Goal: Task Accomplishment & Management: Manage account settings

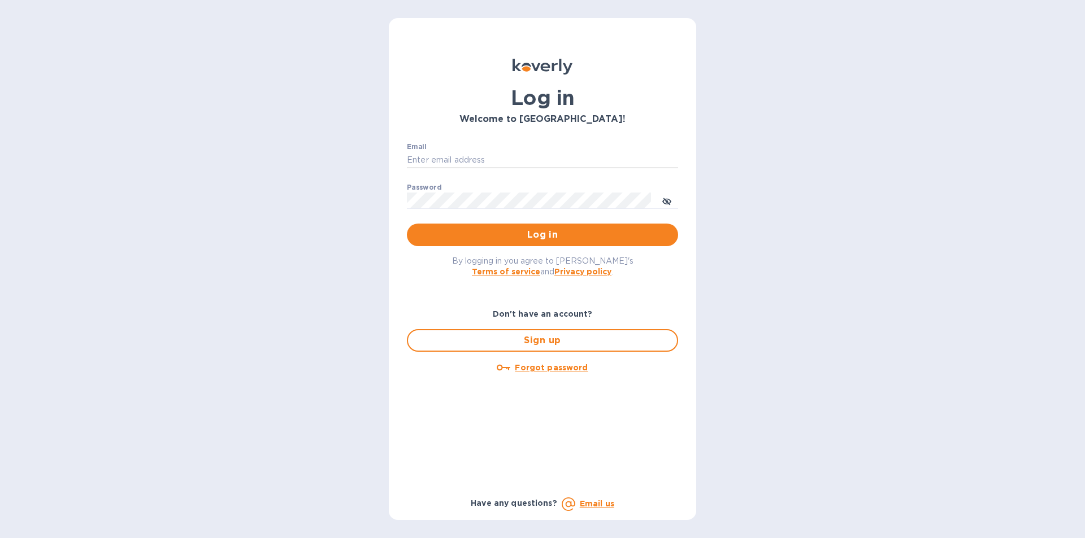
click at [433, 155] on input "Email" at bounding box center [542, 160] width 271 height 17
type input "gzall@zallandsons.com"
click at [661, 203] on button "toggle password visibility" at bounding box center [666, 200] width 23 height 23
click at [568, 236] on span "Log in" at bounding box center [542, 235] width 253 height 14
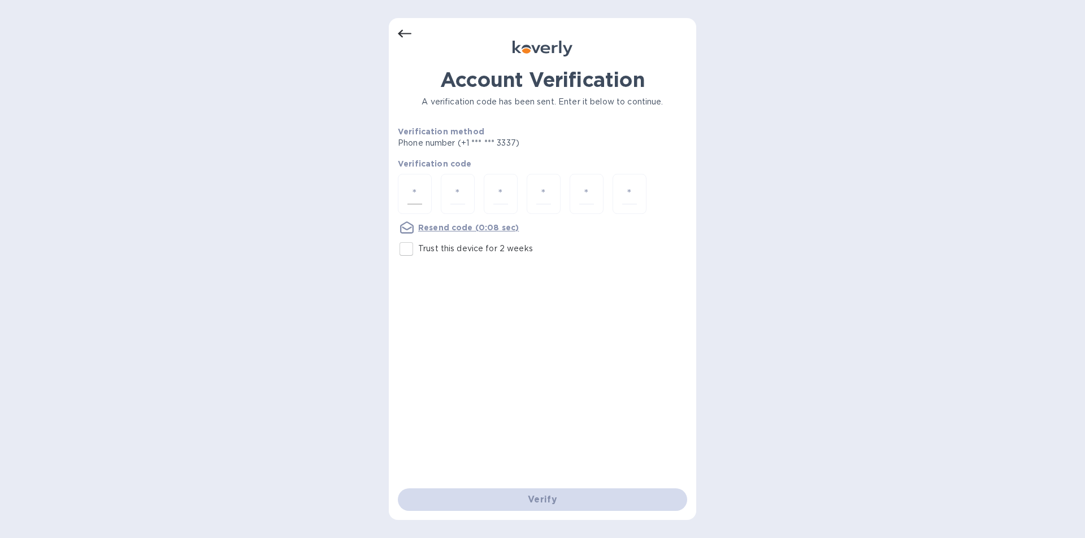
click at [419, 193] on input "number" at bounding box center [414, 194] width 15 height 21
click at [413, 189] on input "number" at bounding box center [414, 194] width 15 height 21
type input "7"
type input "0"
type input "8"
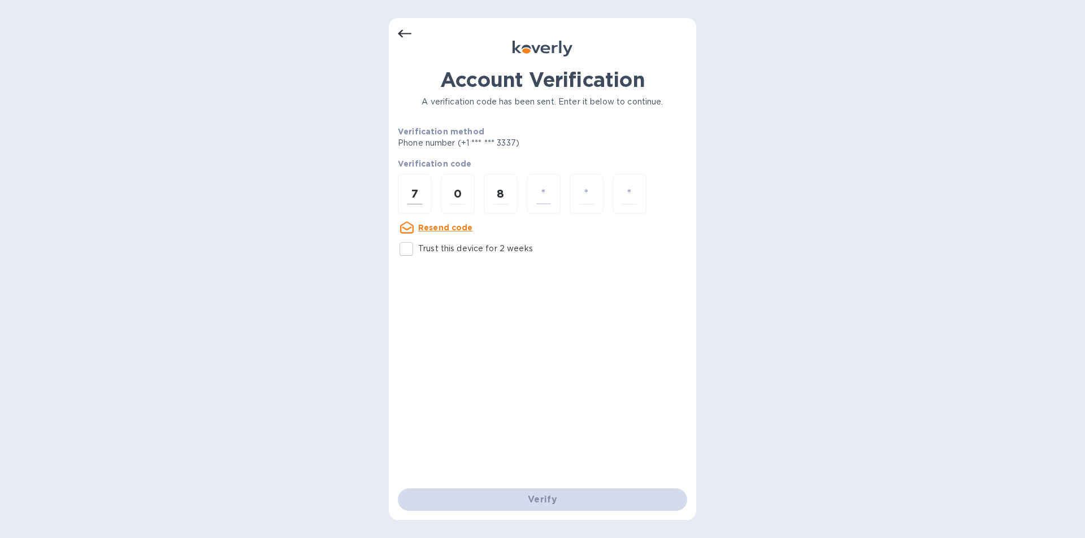
type input "6"
type input "4"
type input "7"
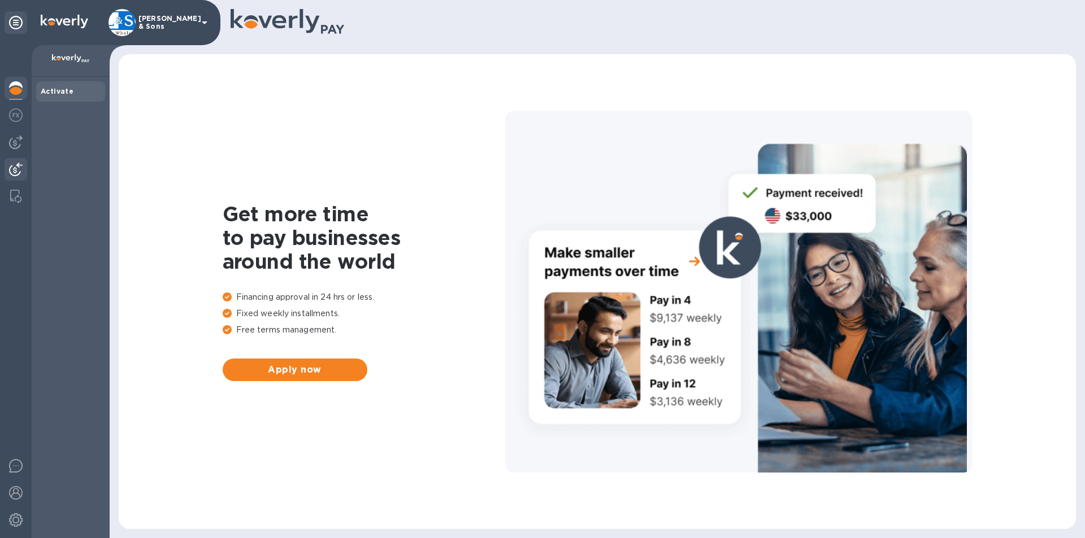
click at [16, 164] on img at bounding box center [16, 170] width 14 height 14
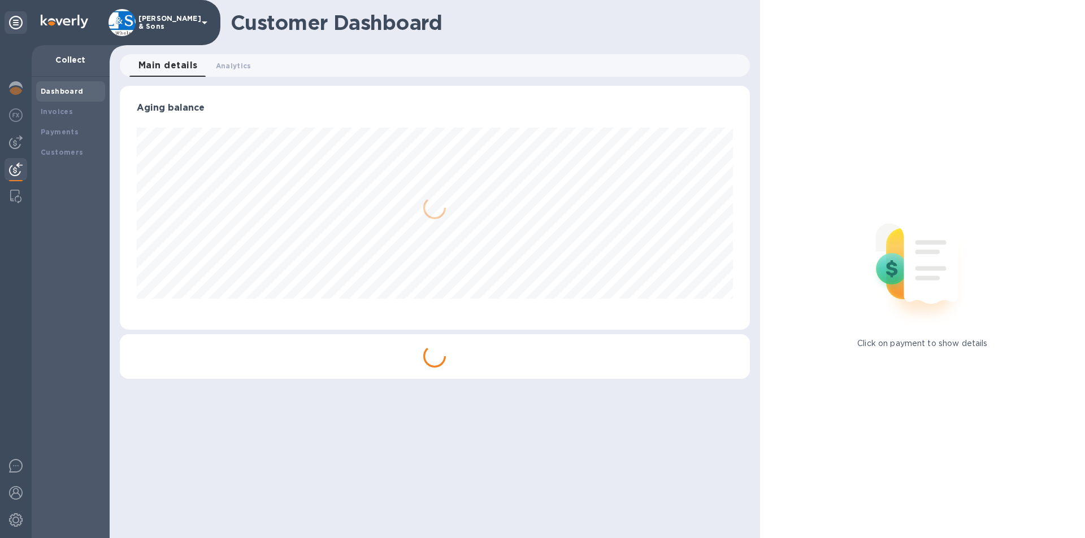
scroll to position [244, 629]
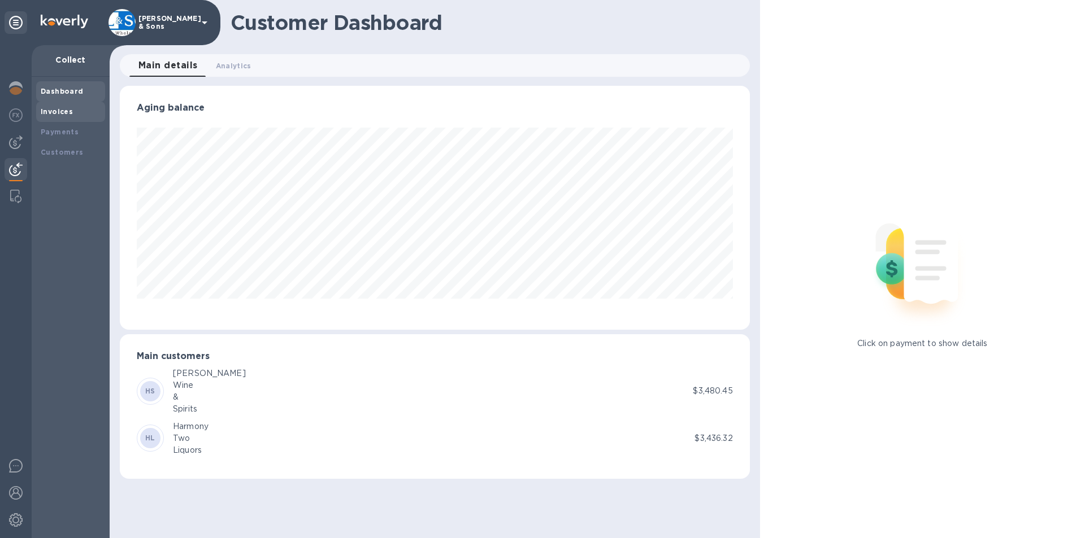
click at [68, 108] on b "Invoices" at bounding box center [57, 111] width 32 height 8
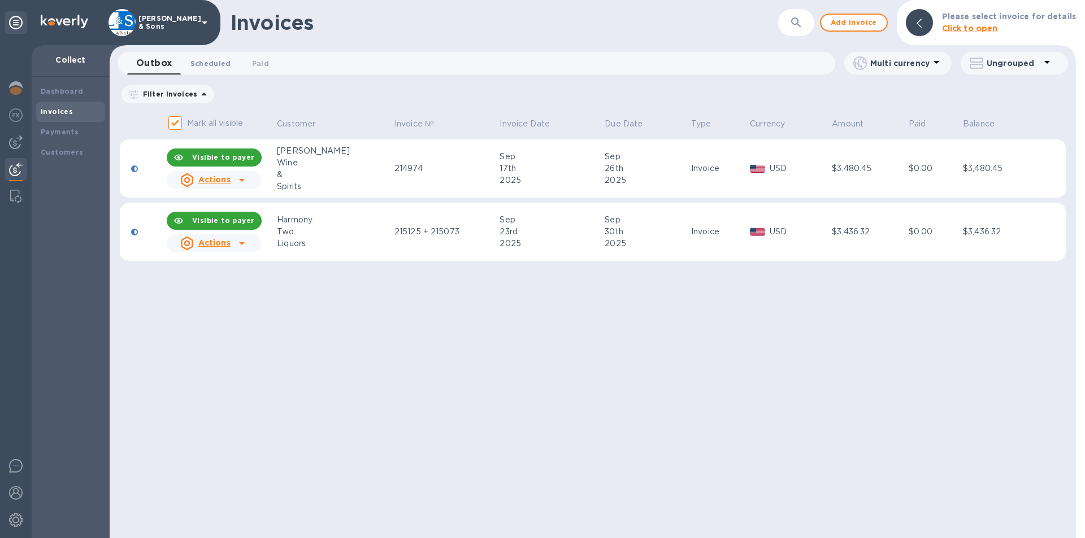
click at [211, 58] on span "Scheduled 0" at bounding box center [210, 64] width 41 height 12
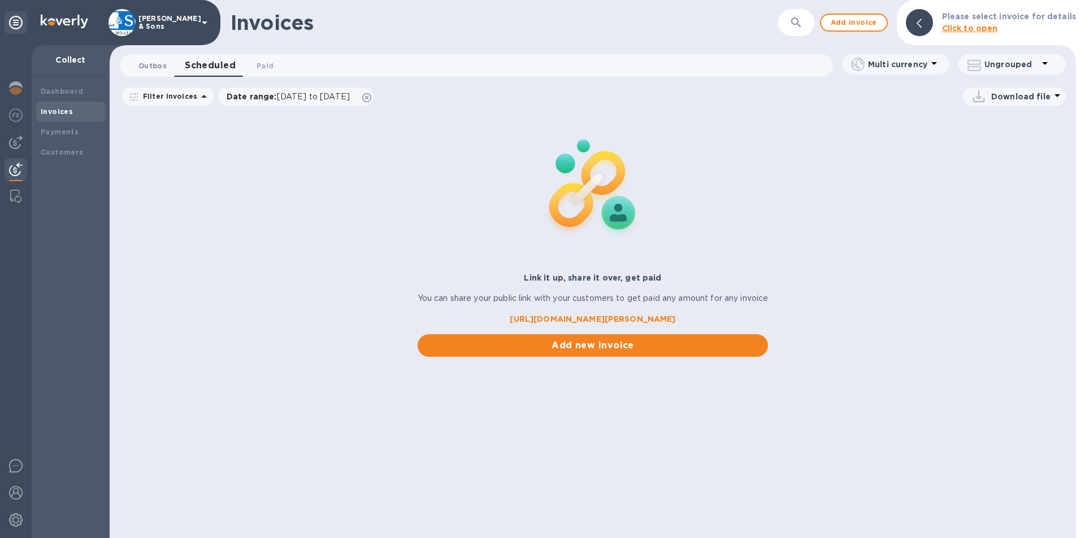
click at [149, 68] on span "Outbox 0" at bounding box center [152, 66] width 28 height 12
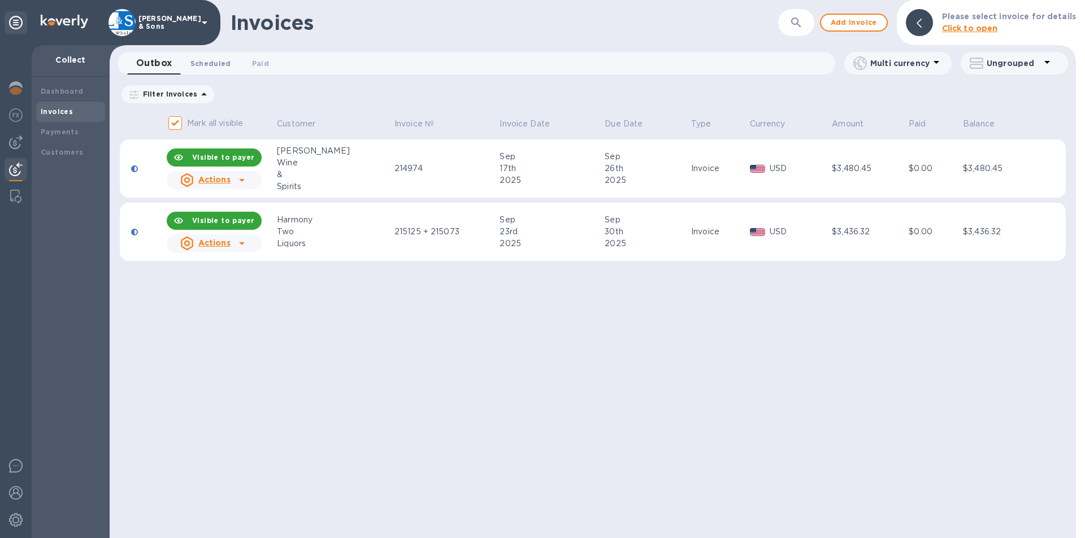
click at [201, 66] on span "Scheduled 0" at bounding box center [210, 64] width 41 height 12
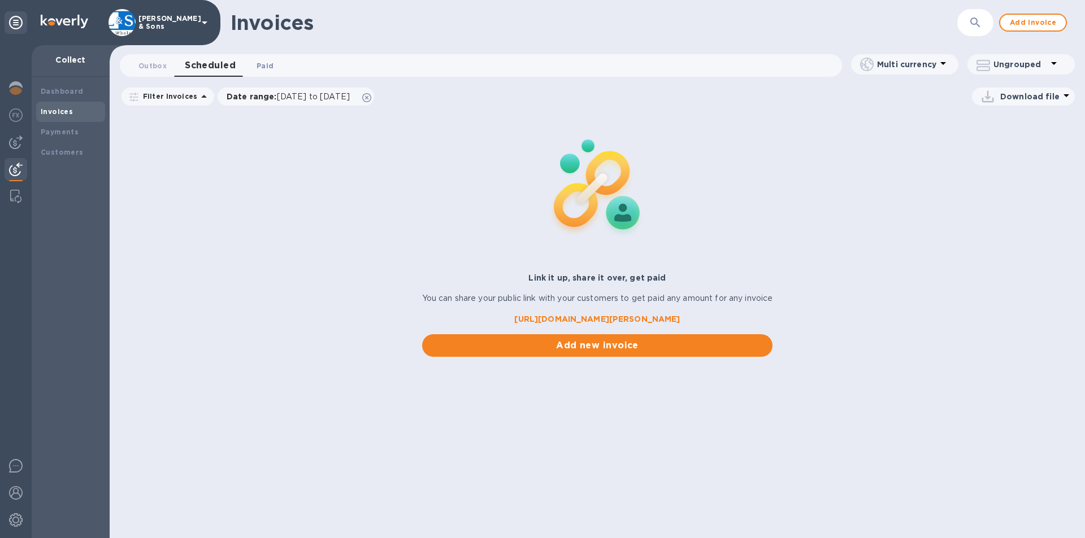
click at [250, 69] on button "Paid 0" at bounding box center [265, 65] width 41 height 23
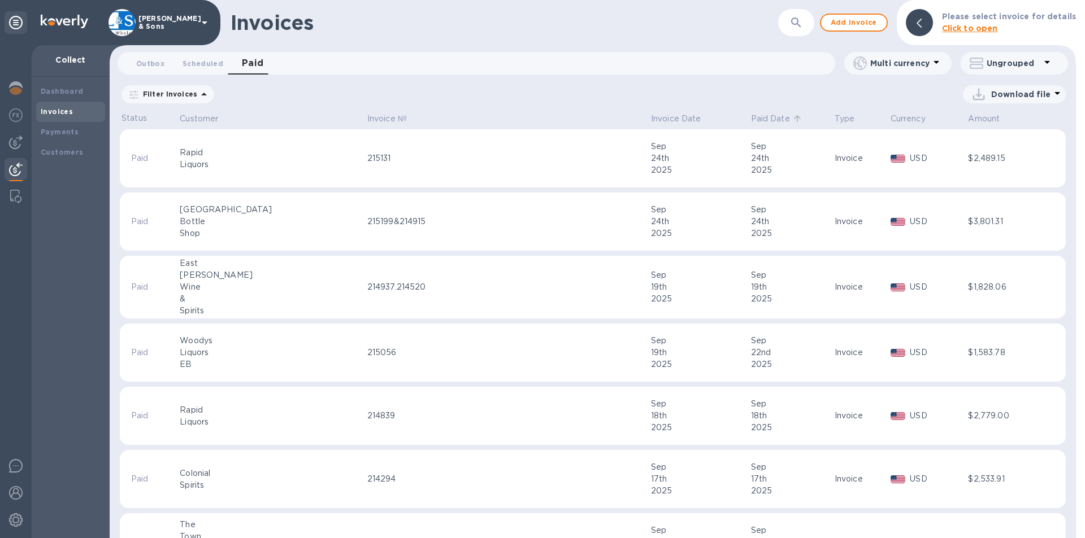
click at [751, 119] on p "Paid Date" at bounding box center [770, 119] width 39 height 12
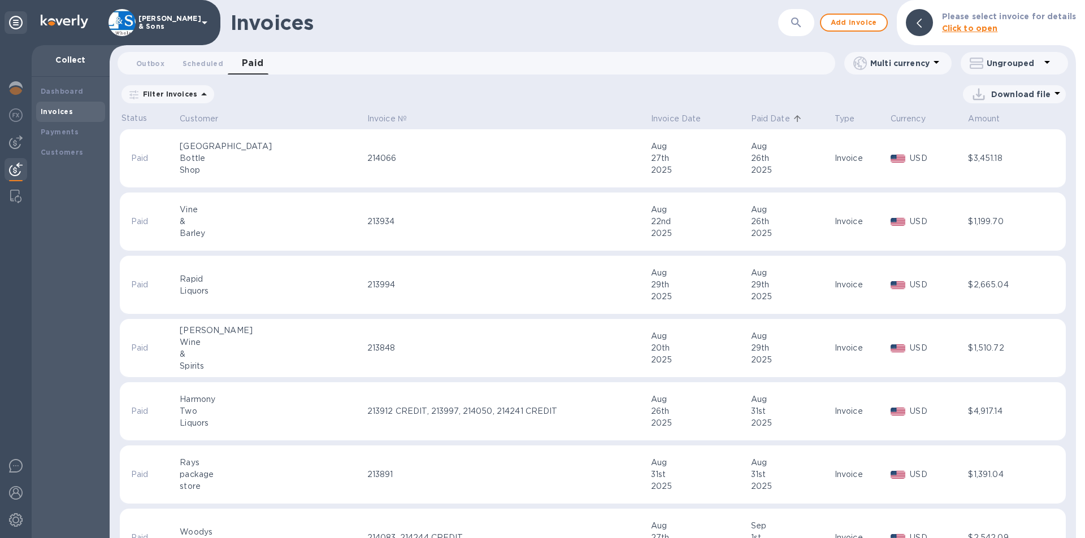
click at [751, 119] on p "Paid Date" at bounding box center [770, 119] width 39 height 12
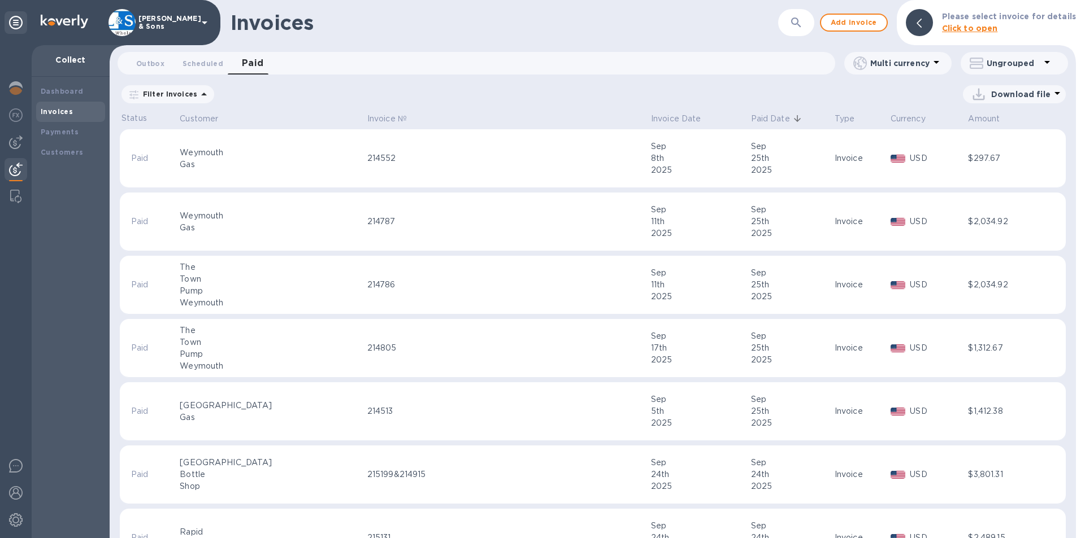
click at [1033, 95] on p "Download file" at bounding box center [1020, 94] width 59 height 11
click at [994, 123] on li "XLSX file" at bounding box center [1014, 122] width 77 height 32
click at [858, 23] on span "Add invoice" at bounding box center [853, 23] width 47 height 14
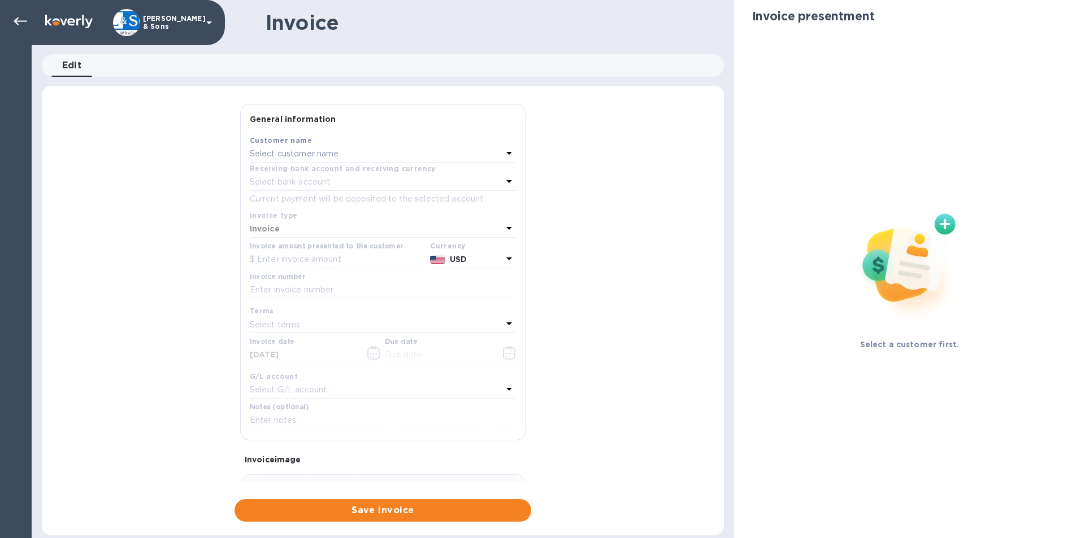
click at [340, 153] on div "Select customer name" at bounding box center [376, 154] width 253 height 16
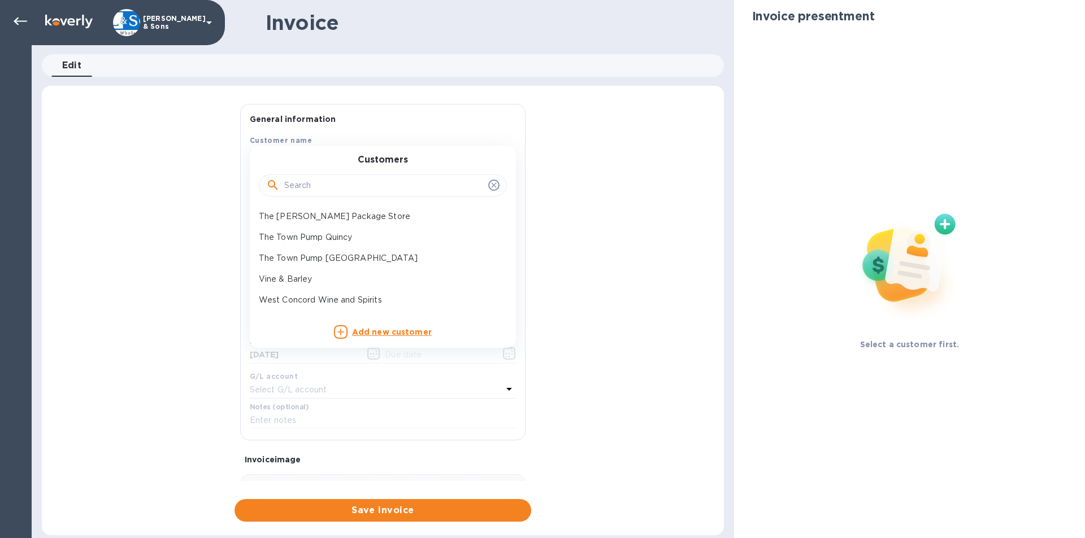
scroll to position [540, 0]
click at [390, 309] on p "Woodys Liquors-[GEOGRAPHIC_DATA]" at bounding box center [378, 306] width 239 height 12
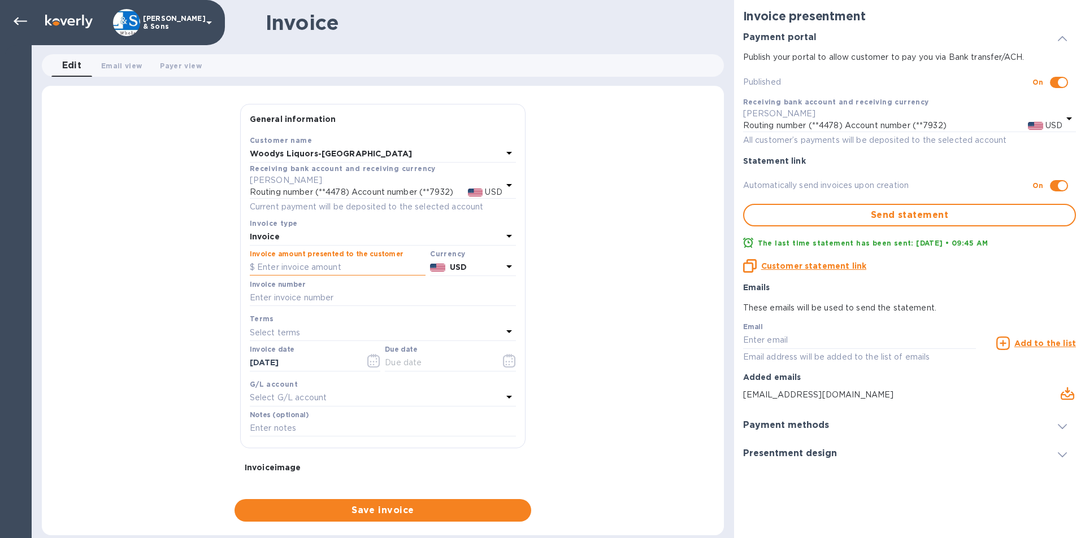
click at [298, 270] on input "text" at bounding box center [338, 267] width 176 height 17
type input "1,692.95"
click at [299, 295] on input "text" at bounding box center [383, 298] width 266 height 17
click at [296, 299] on input "text" at bounding box center [383, 298] width 266 height 17
paste input "215191"
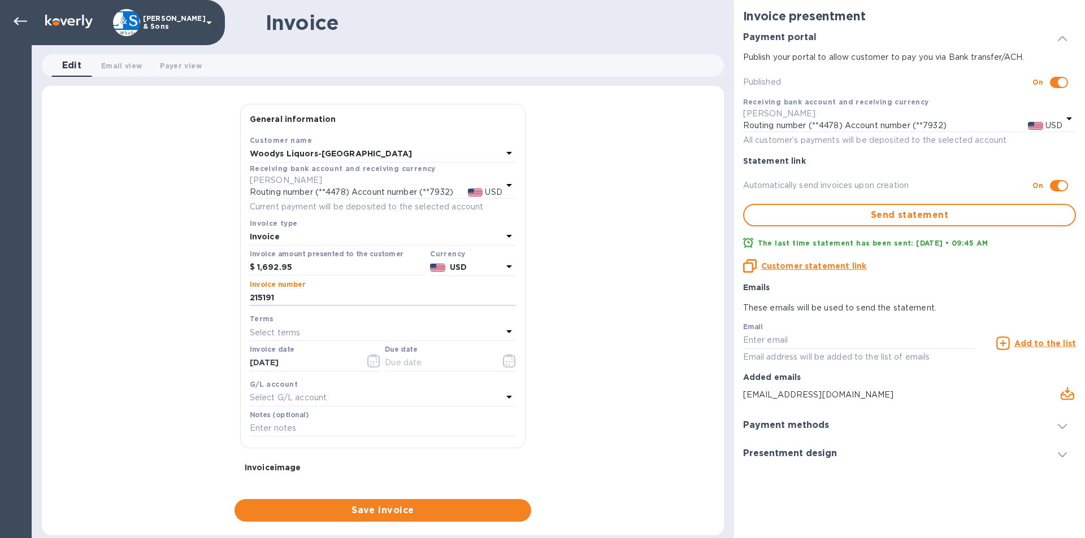
type input "215191"
click at [179, 309] on div "General information Save Customer name Woodys Liquors-Somerville Receiving bank…" at bounding box center [383, 313] width 682 height 418
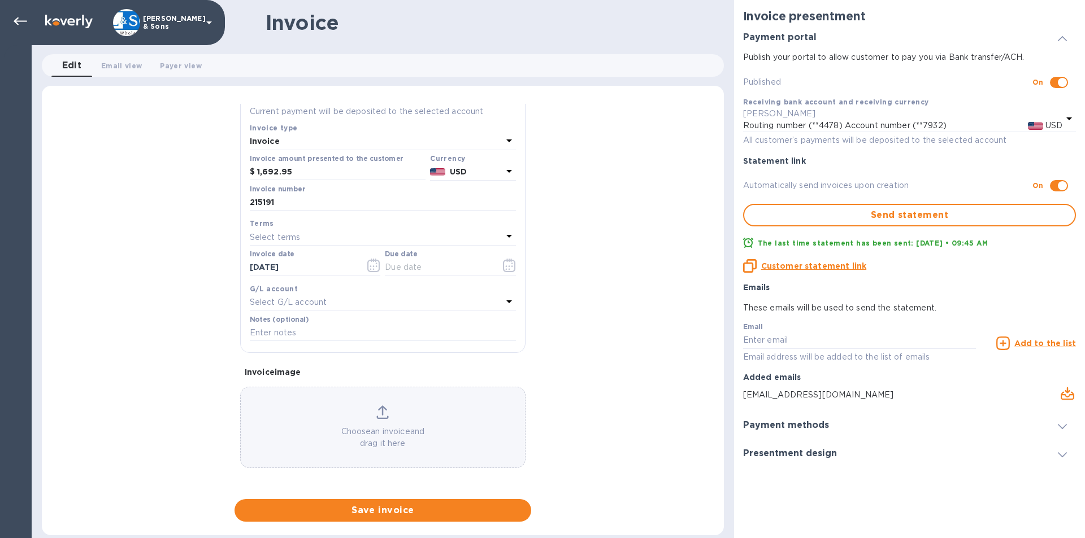
scroll to position [96, 0]
click at [296, 270] on input "[DATE]" at bounding box center [303, 267] width 107 height 17
click at [270, 264] on input "[DATE]" at bounding box center [303, 267] width 107 height 17
click at [273, 266] on input "[DATE]" at bounding box center [303, 267] width 107 height 17
type input "[DATE]"
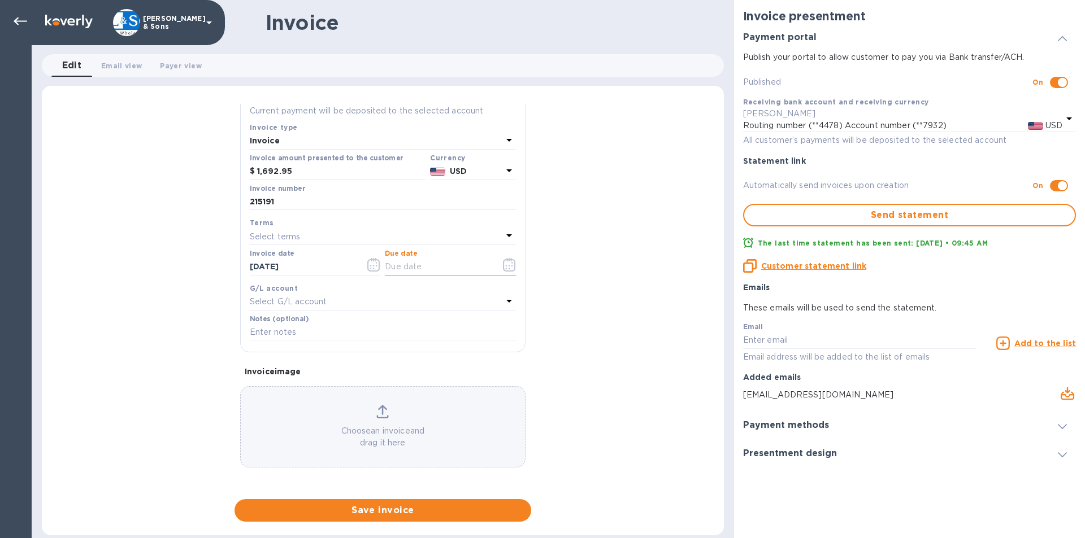
click at [425, 265] on input "text" at bounding box center [438, 267] width 107 height 17
click at [505, 268] on icon "button" at bounding box center [509, 265] width 13 height 14
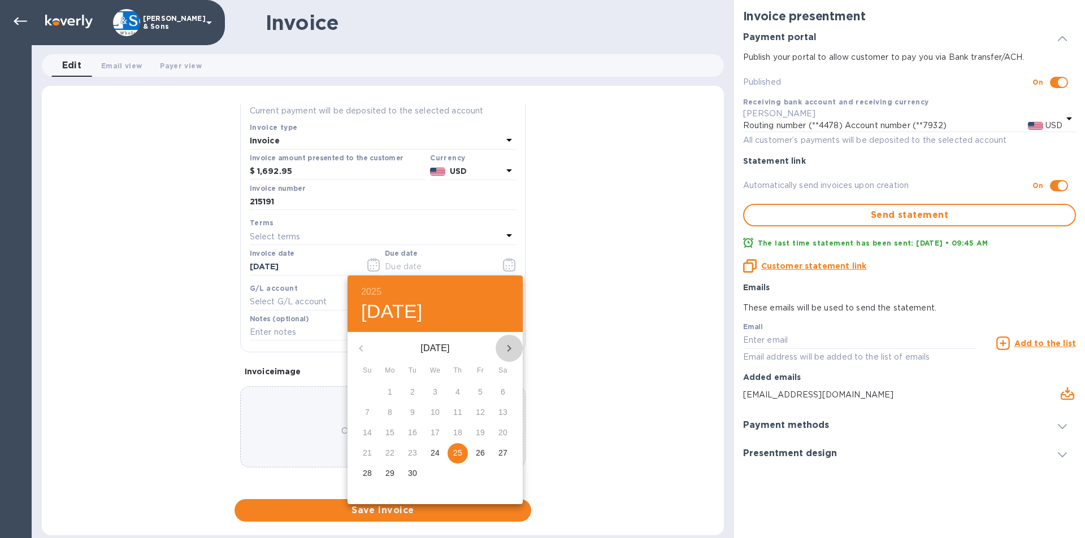
click at [511, 352] on icon "button" at bounding box center [509, 349] width 14 height 14
click at [484, 392] on span "3" at bounding box center [480, 391] width 20 height 11
type input "[DATE]"
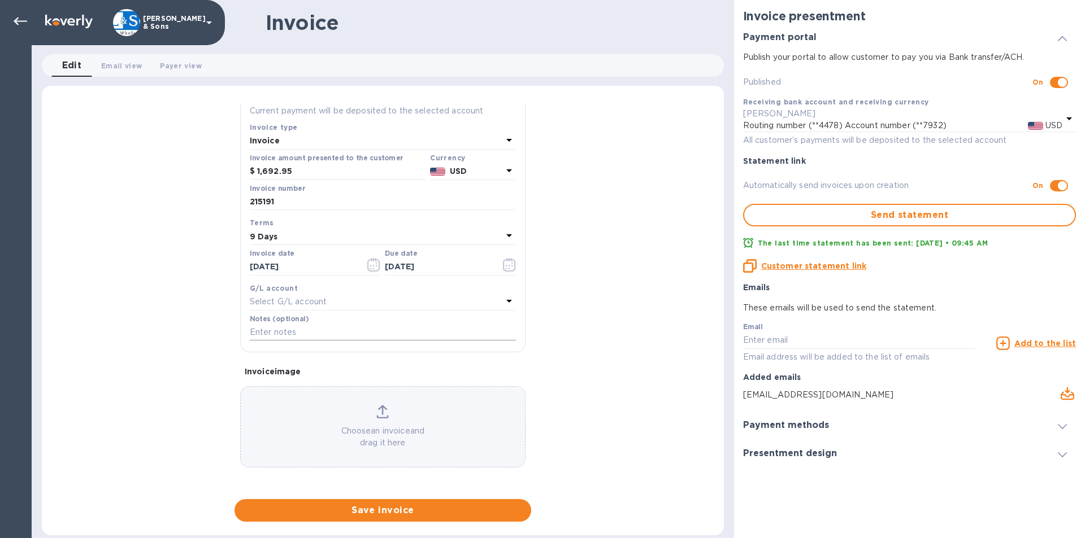
click at [315, 332] on input "text" at bounding box center [383, 332] width 266 height 17
type input "Thank You"
click at [458, 372] on p "Invoice image" at bounding box center [383, 371] width 276 height 11
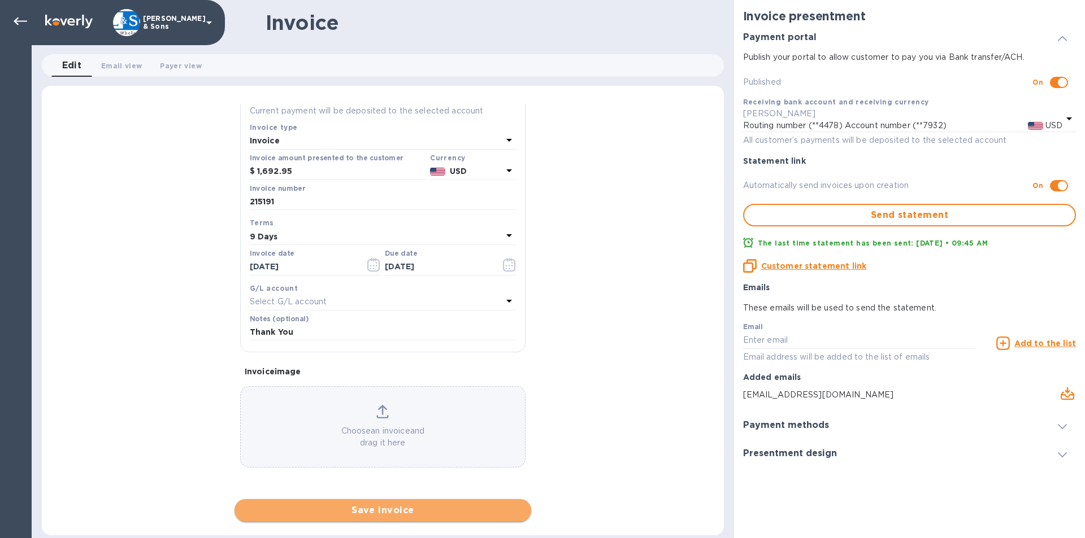
click at [424, 507] on span "Save invoice" at bounding box center [383, 511] width 279 height 14
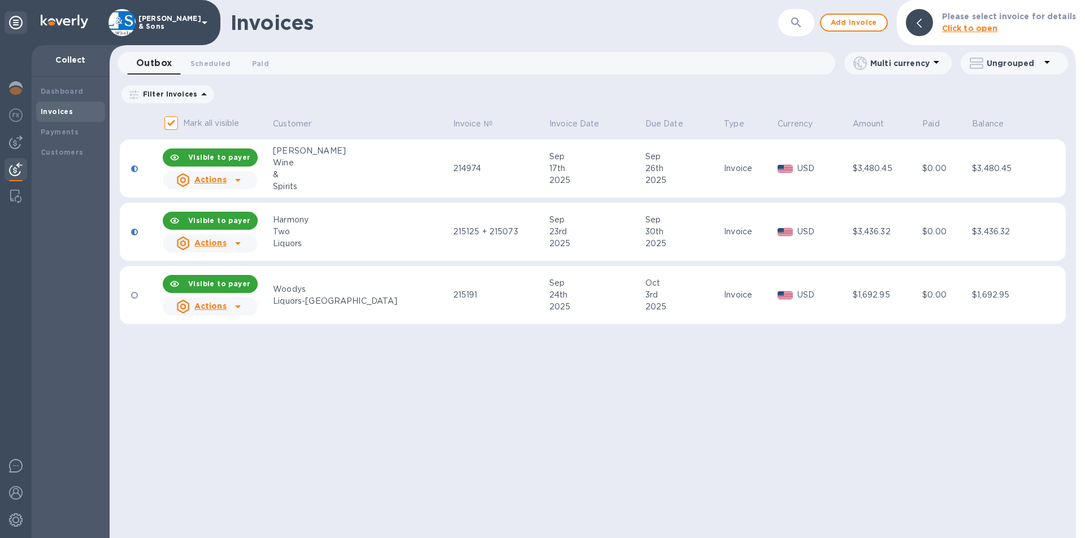
click at [242, 308] on icon at bounding box center [238, 307] width 14 height 14
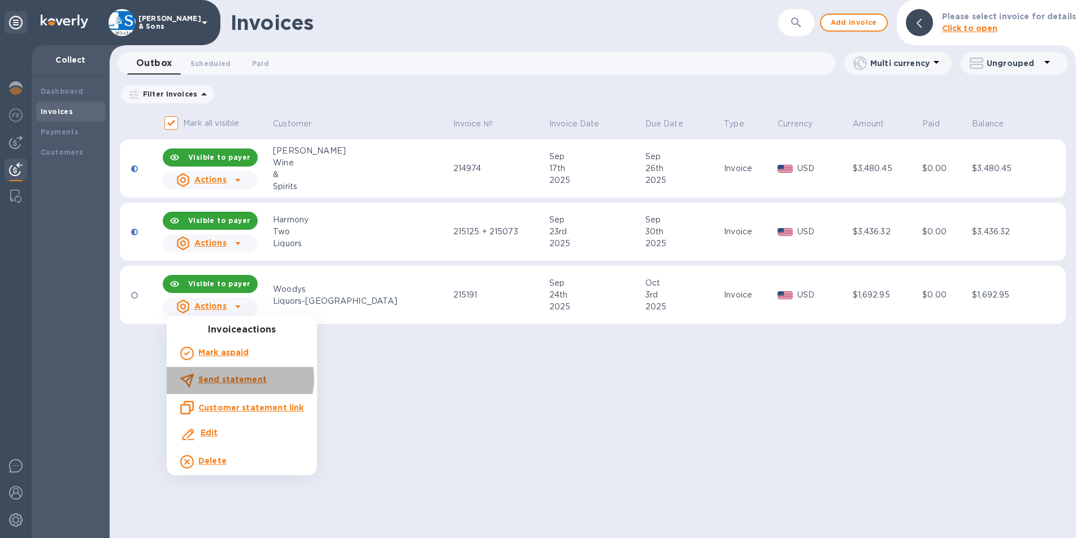
click at [239, 379] on b "Send statement" at bounding box center [232, 379] width 68 height 9
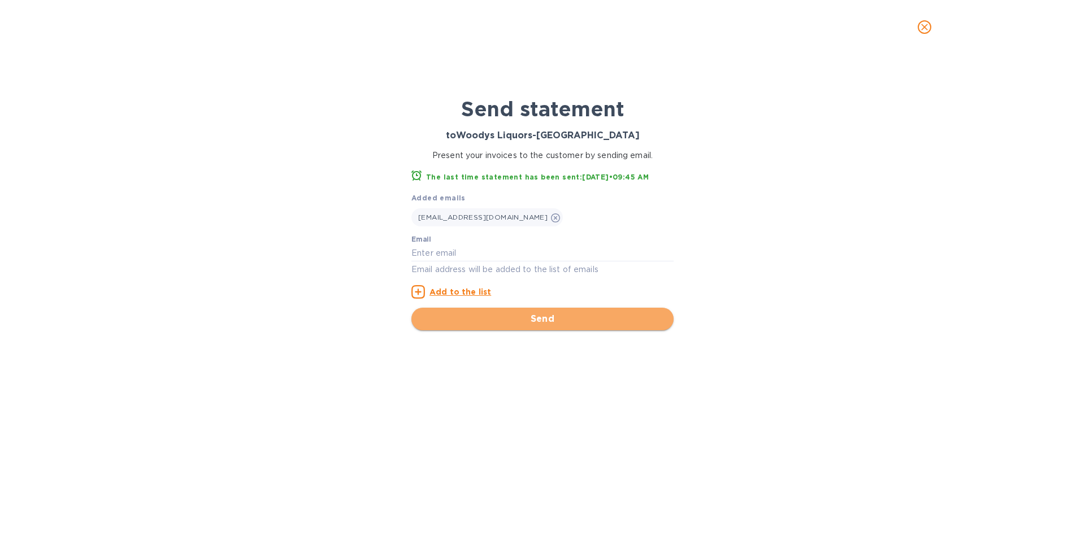
click at [502, 318] on span "Send" at bounding box center [542, 319] width 244 height 14
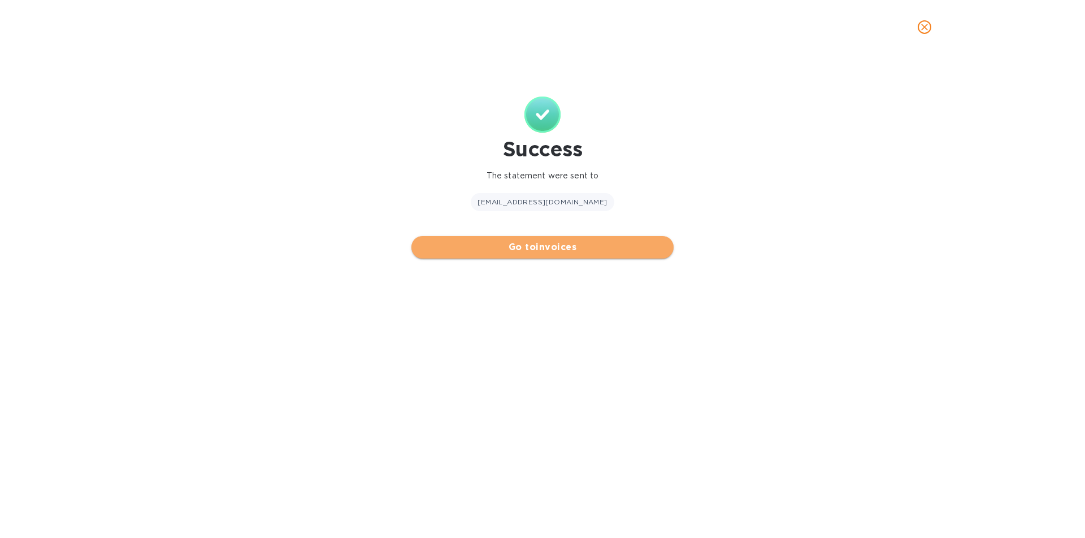
click at [627, 244] on span "Go to invoices" at bounding box center [542, 248] width 244 height 14
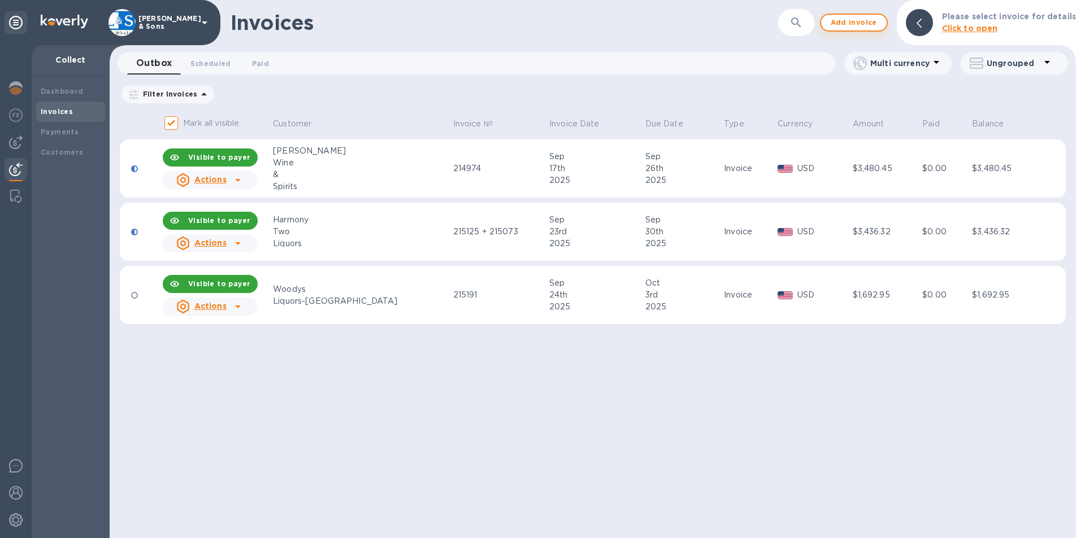
click at [855, 28] on span "Add invoice" at bounding box center [853, 23] width 47 height 14
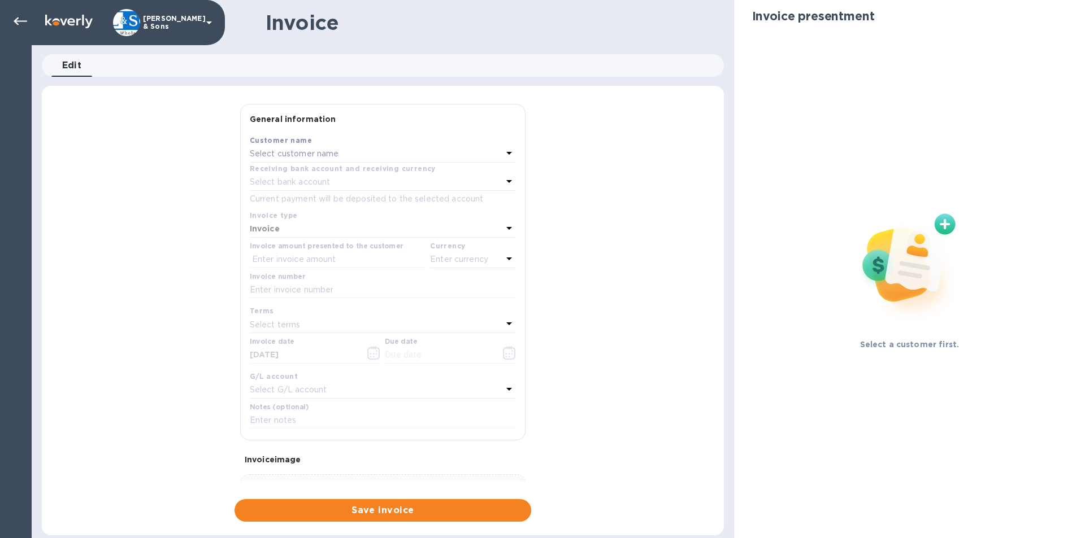
click at [315, 154] on p "Select customer name" at bounding box center [294, 154] width 89 height 12
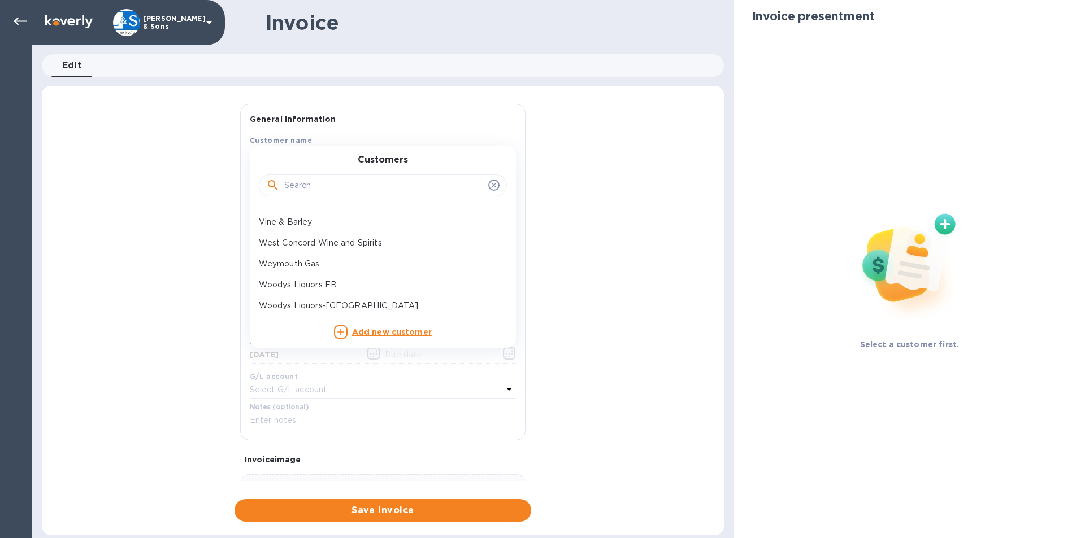
scroll to position [56, 0]
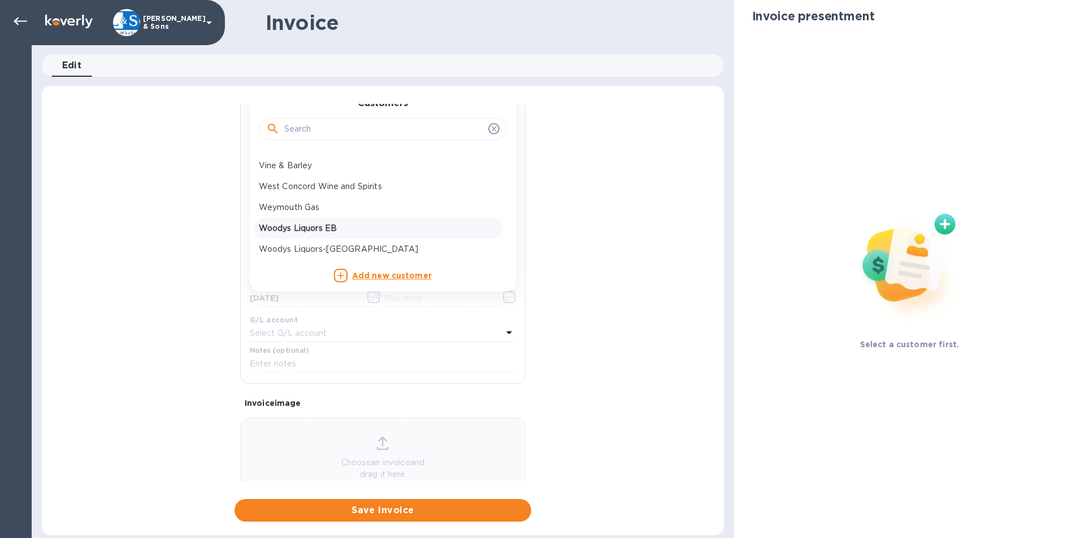
click at [310, 228] on p "Woodys Liquors EB" at bounding box center [378, 229] width 239 height 12
type input "[DATE]"
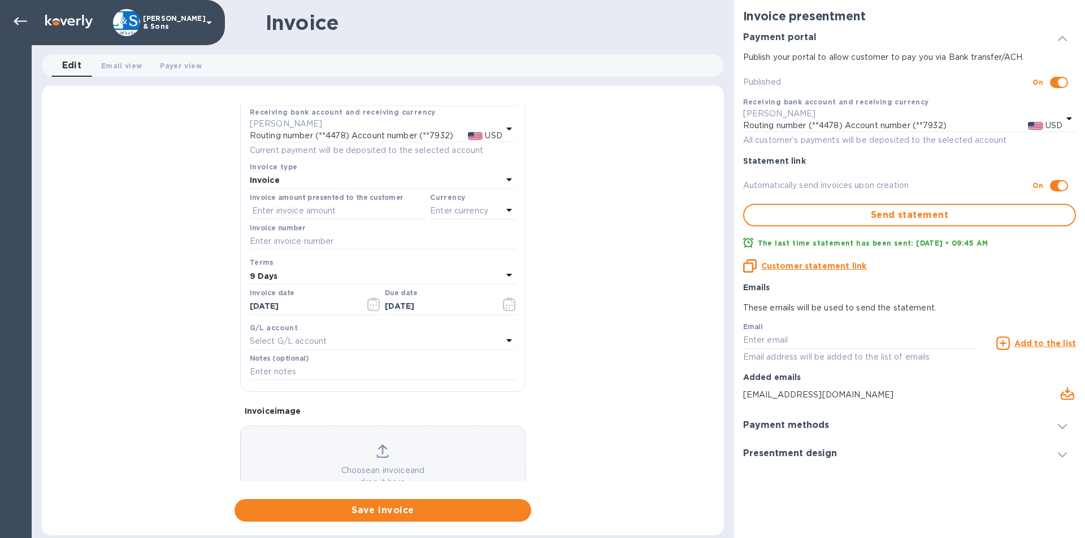
scroll to position [0, 0]
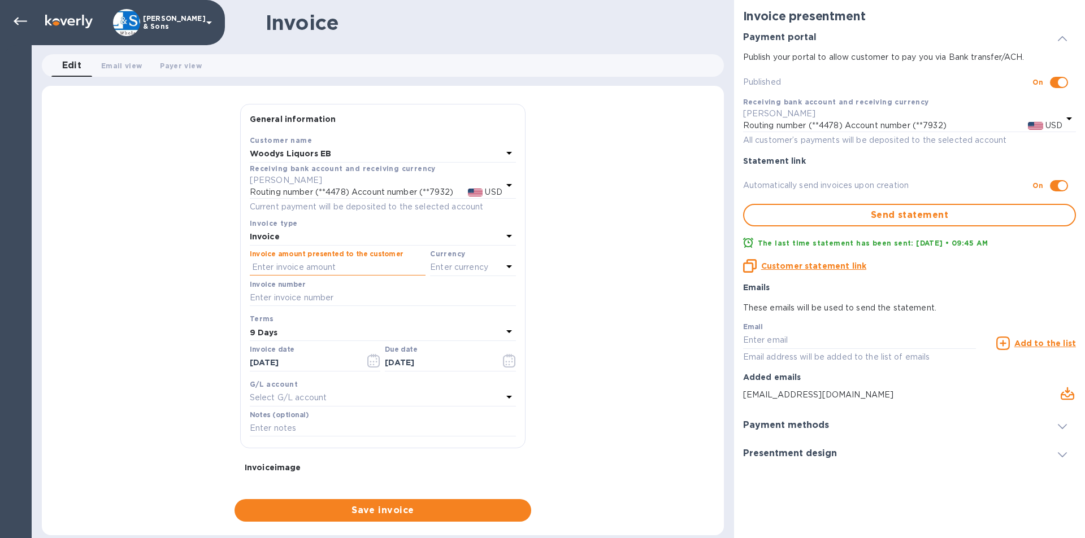
click at [336, 265] on input "text" at bounding box center [338, 267] width 176 height 17
click at [311, 271] on input "text" at bounding box center [338, 267] width 176 height 17
type input "1,176.53"
click button "Save" at bounding box center [0, 0] width 0 height 0
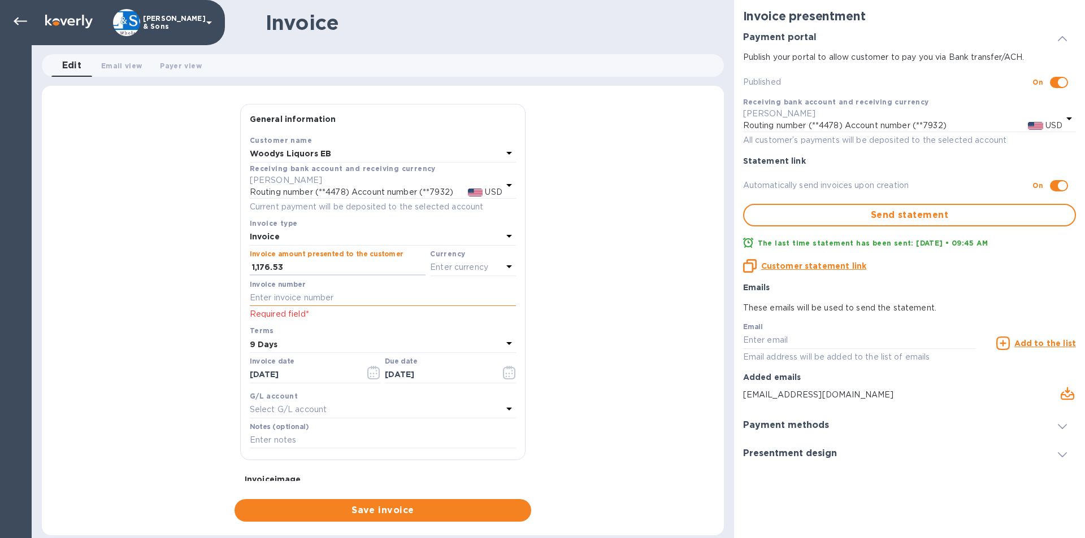
click at [332, 298] on input "text" at bounding box center [383, 298] width 266 height 17
click at [292, 295] on input "text" at bounding box center [383, 298] width 266 height 17
paste input "215200"
type input "215200"
click at [373, 267] on input "1,176.53" at bounding box center [338, 267] width 173 height 17
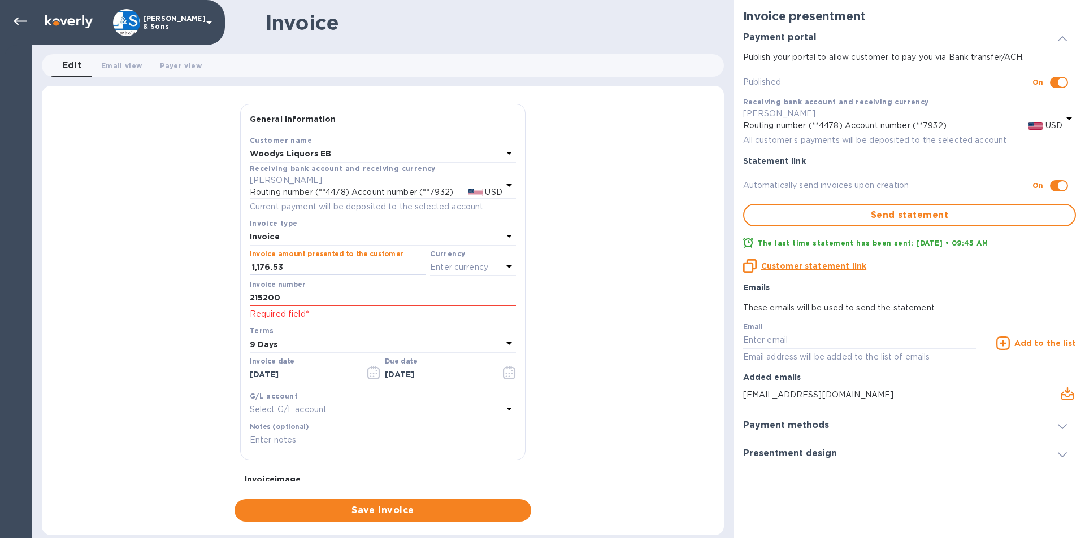
click at [142, 316] on div "General information Save Customer name Woodys Liquors EB Receiving bank account…" at bounding box center [383, 313] width 682 height 418
click at [331, 315] on p "Required field*" at bounding box center [383, 314] width 266 height 12
click at [210, 328] on div "General information Save Customer name Woodys Liquors EB Receiving bank account…" at bounding box center [383, 313] width 682 height 418
click at [274, 373] on input "[DATE]" at bounding box center [303, 375] width 107 height 17
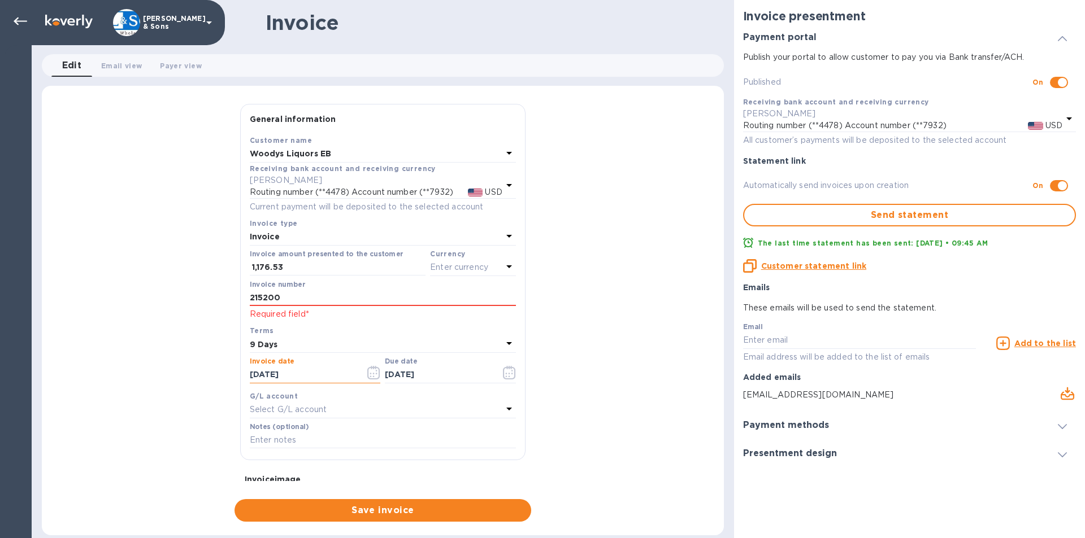
click at [271, 377] on input "[DATE]" at bounding box center [303, 375] width 107 height 17
click at [364, 373] on button "button" at bounding box center [373, 372] width 27 height 27
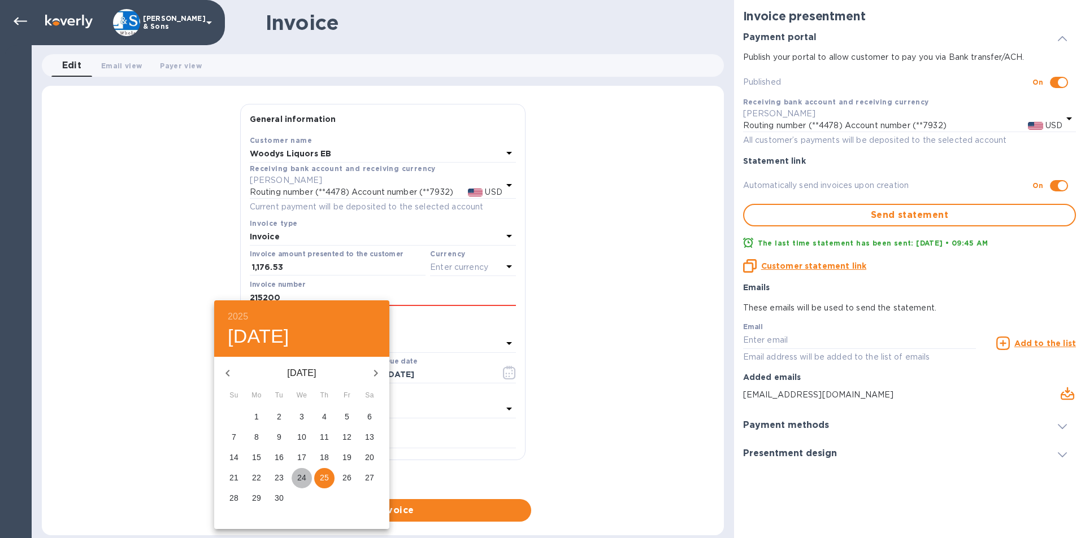
click at [306, 475] on p "24" at bounding box center [301, 477] width 9 height 11
type input "[DATE]"
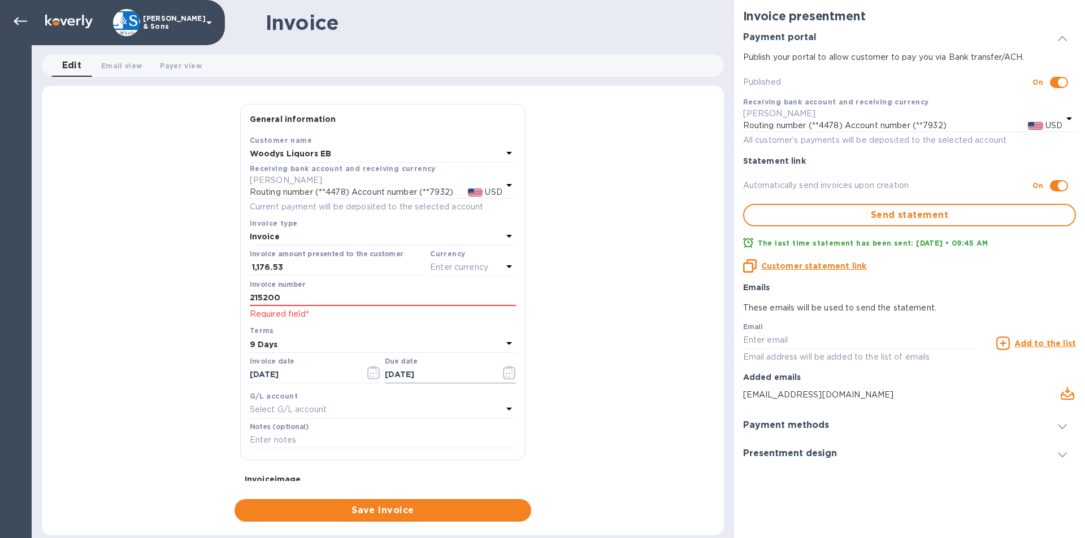
click at [507, 377] on icon "button" at bounding box center [509, 373] width 13 height 14
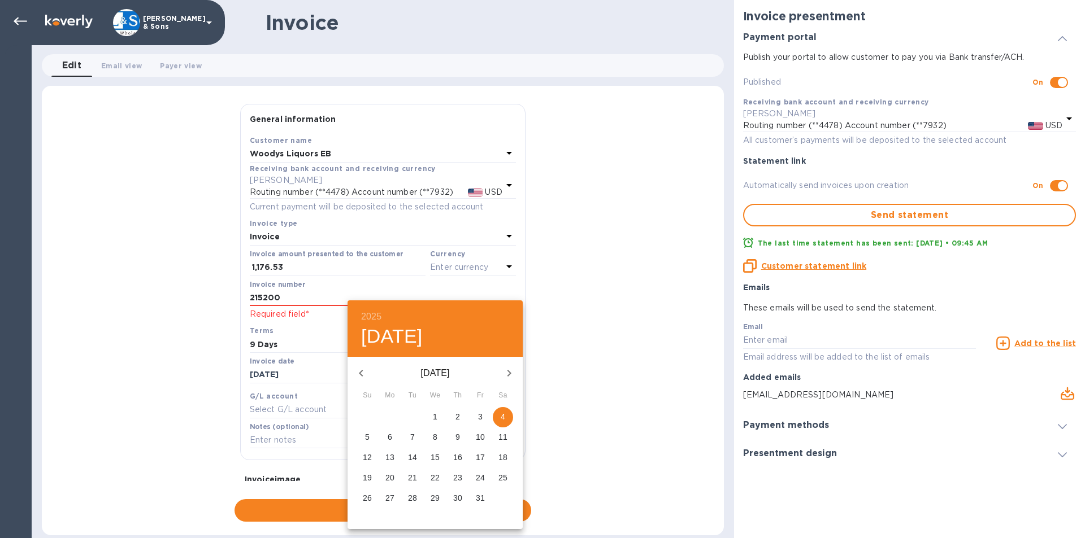
click at [482, 415] on span "3" at bounding box center [480, 416] width 20 height 11
type input "[DATE]"
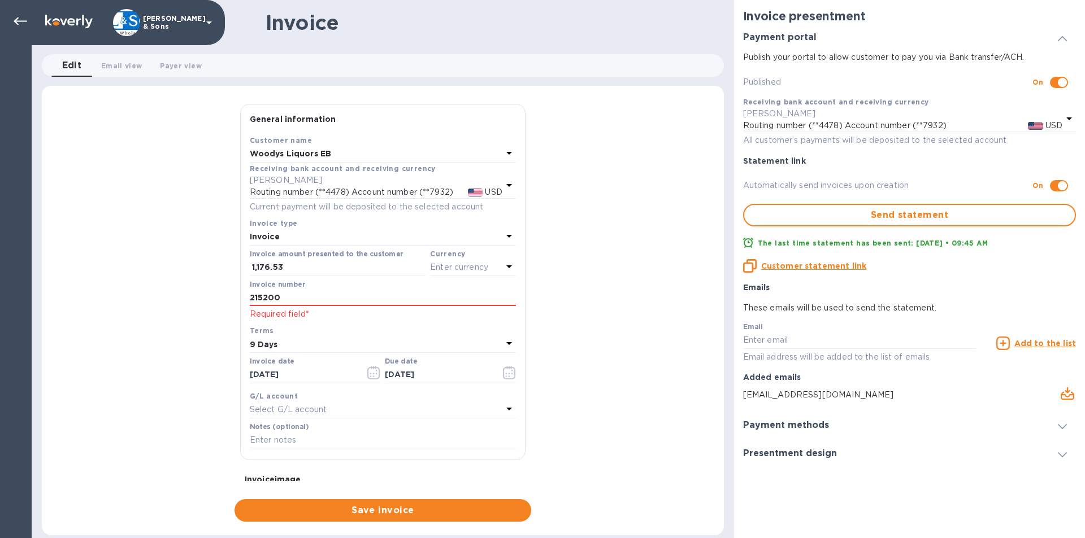
click at [579, 345] on div "General information Save Customer name Woodys Liquors EB Receiving bank account…" at bounding box center [383, 313] width 682 height 418
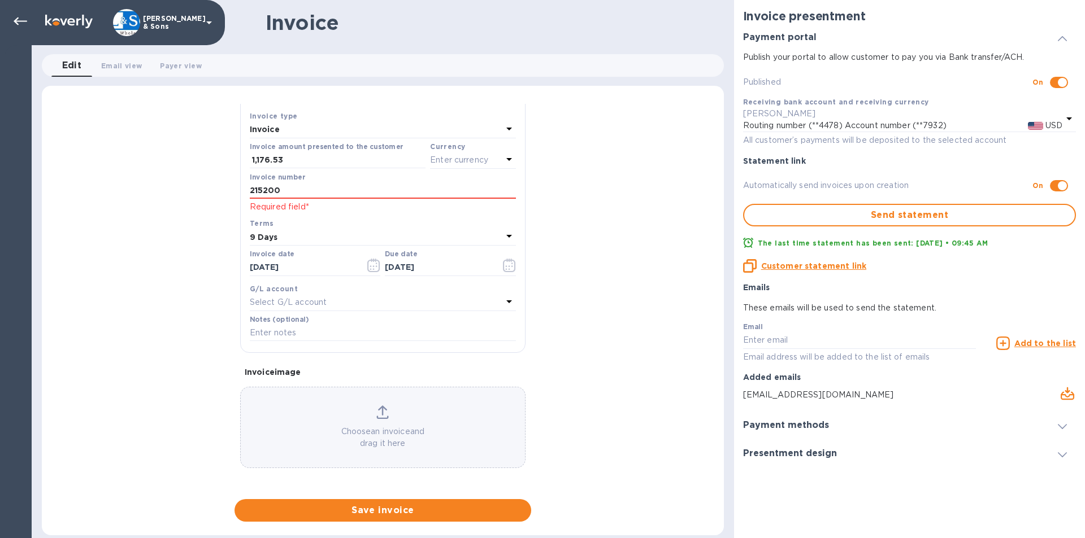
scroll to position [108, 0]
click at [301, 336] on input "text" at bounding box center [383, 332] width 266 height 17
type input "Thank You"
click at [566, 322] on div "General information Save Customer name Woodys Liquors EB Receiving bank account…" at bounding box center [383, 313] width 682 height 418
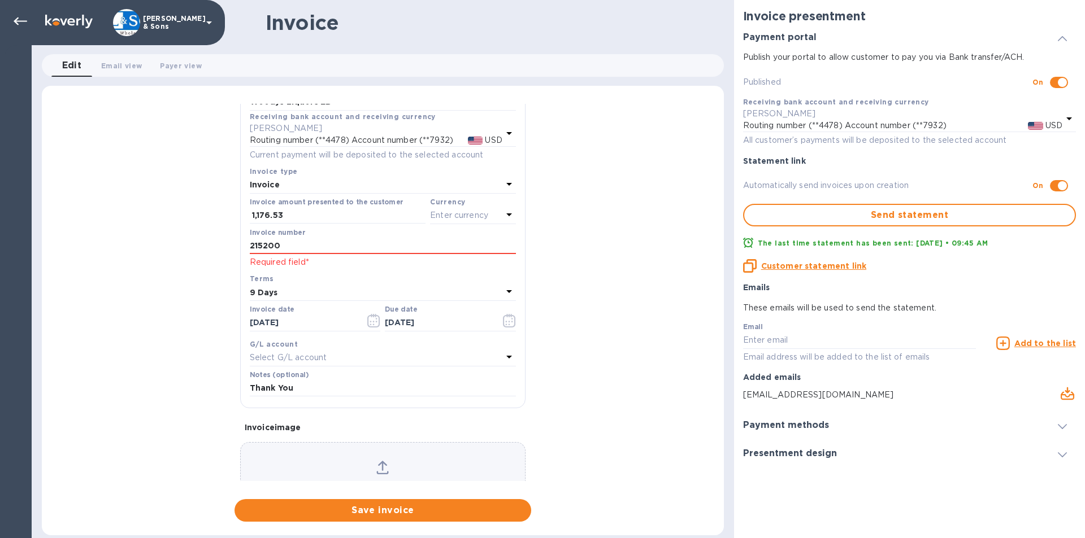
scroll to position [0, 0]
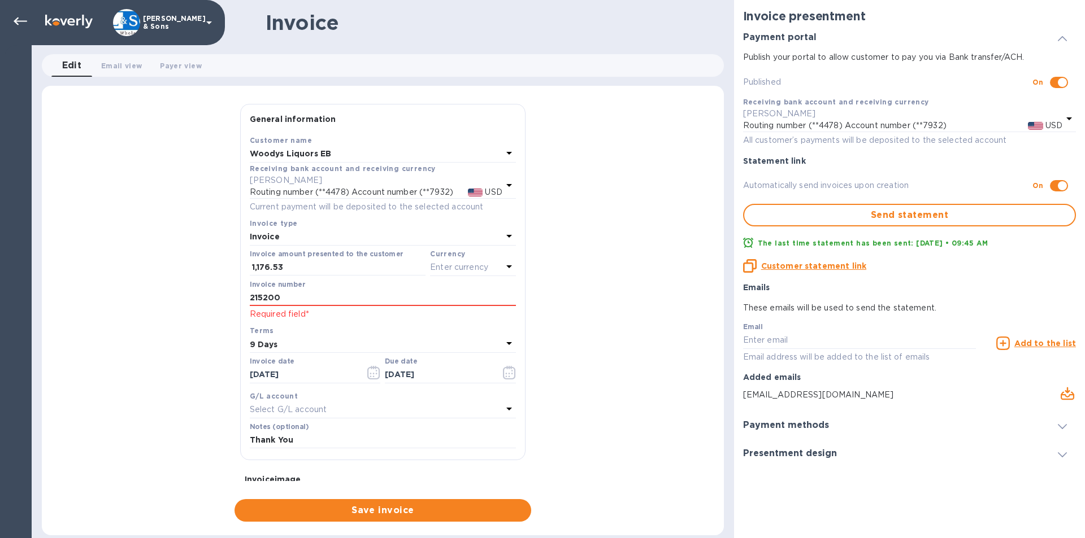
click at [476, 266] on p "Enter currency" at bounding box center [459, 268] width 58 height 12
click at [352, 298] on p "USD" at bounding box center [349, 296] width 17 height 12
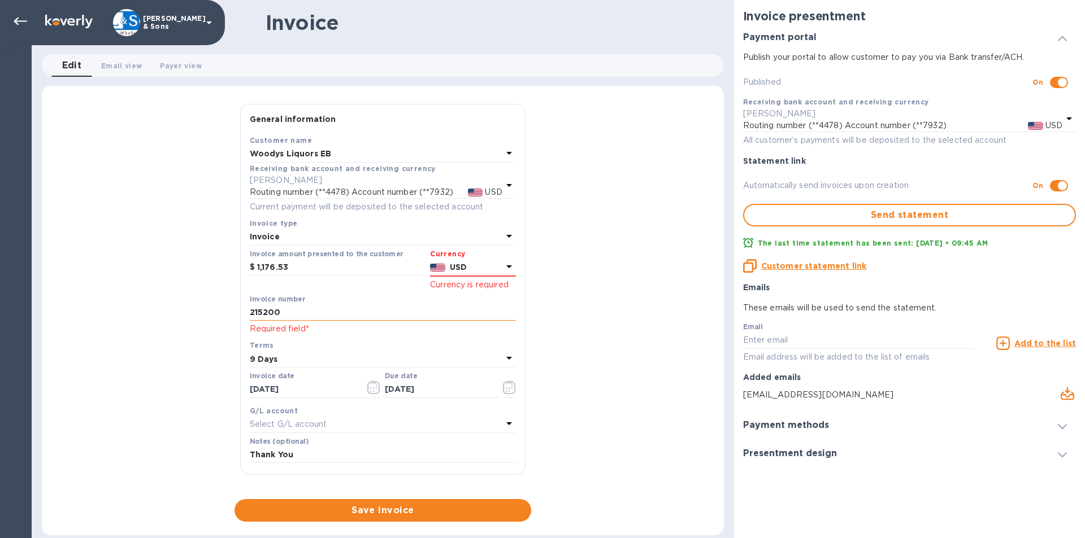
scroll to position [56, 0]
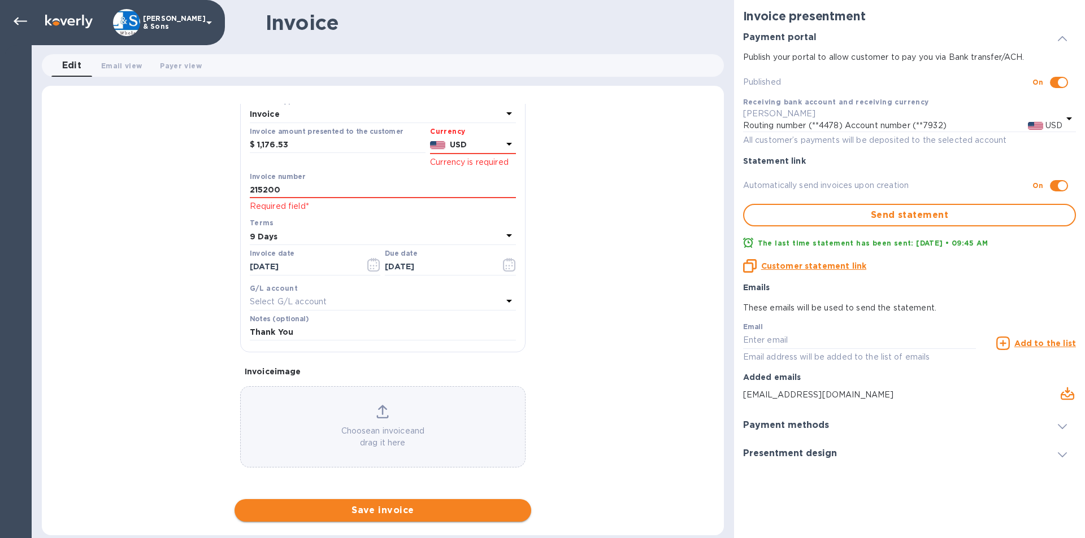
click at [405, 510] on span "Save invoice" at bounding box center [383, 511] width 279 height 14
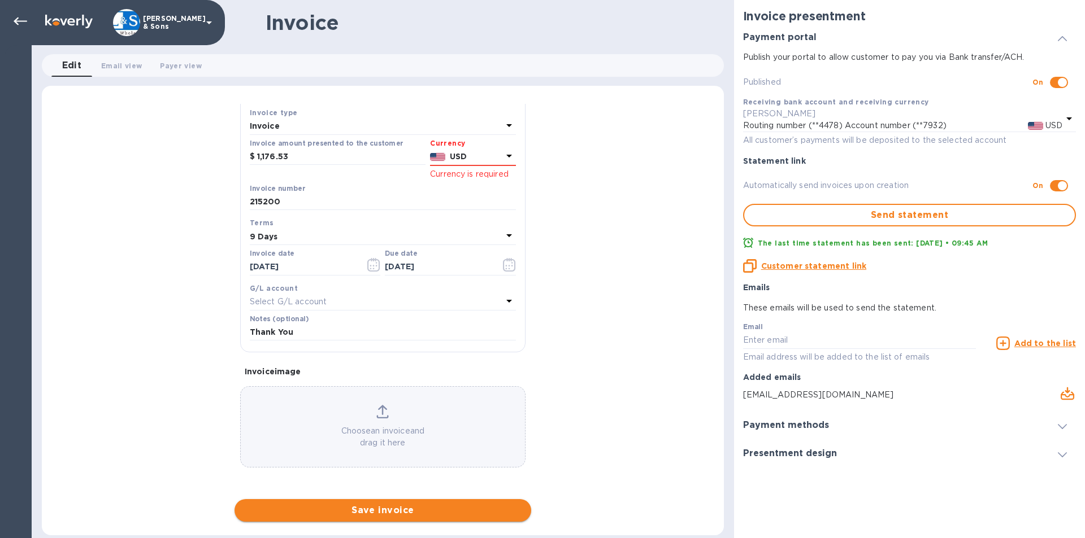
scroll to position [111, 0]
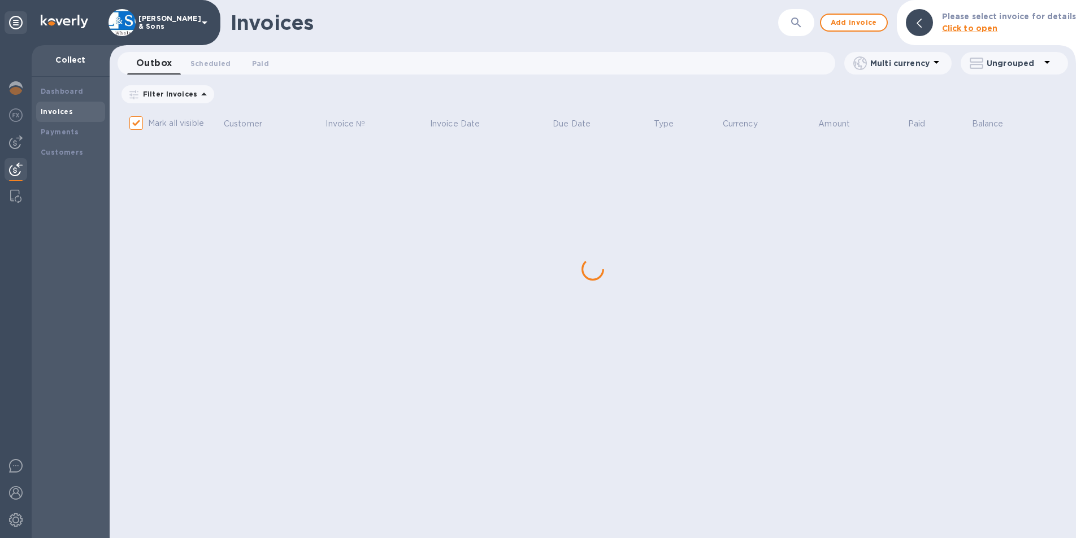
click at [221, 371] on div "Invoices ​ Add invoice Please select invoice for details Click to open Outbox 0…" at bounding box center [593, 269] width 966 height 538
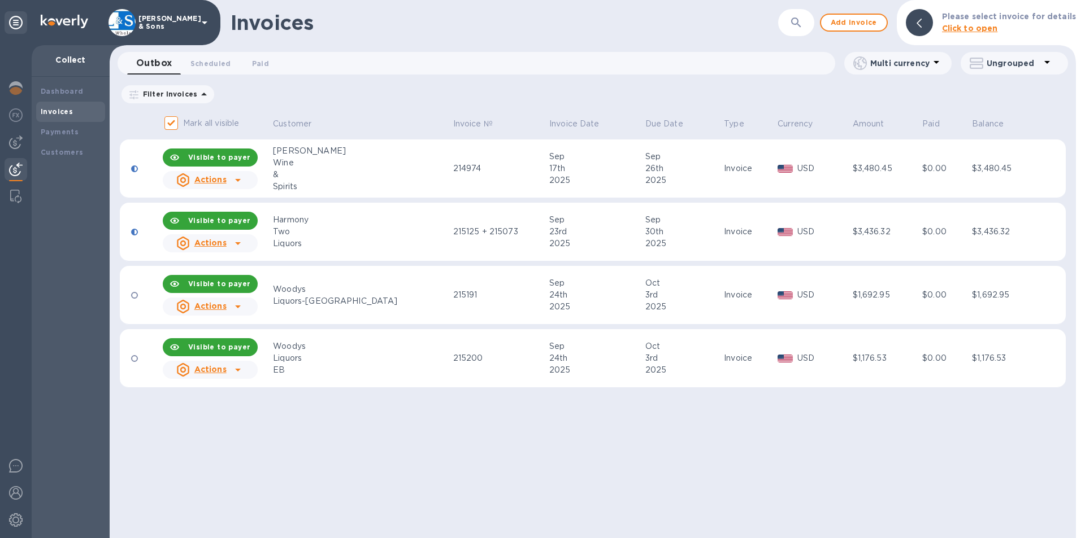
click at [233, 371] on div at bounding box center [238, 370] width 18 height 18
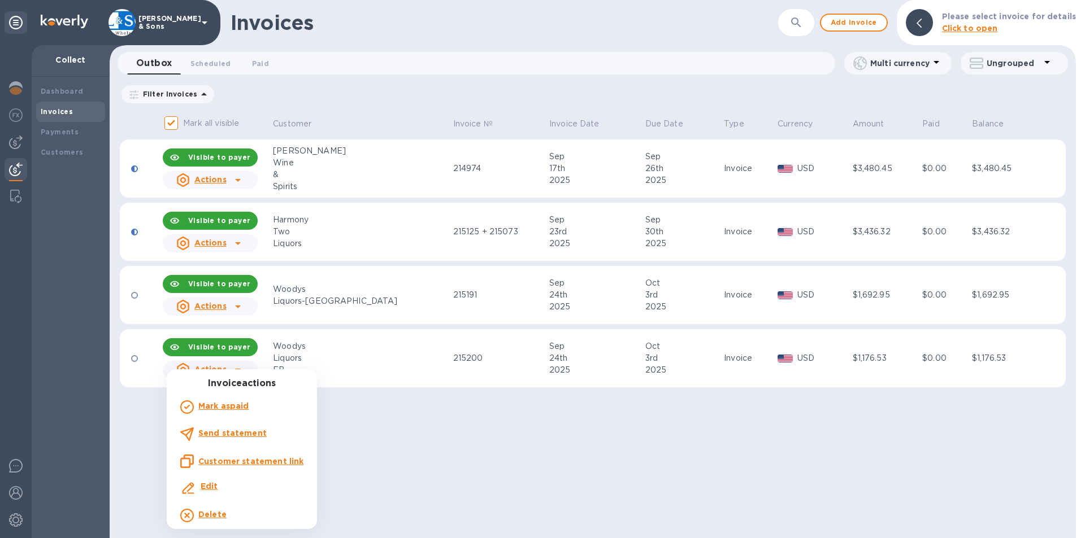
click at [219, 436] on b "Send statement" at bounding box center [232, 433] width 68 height 9
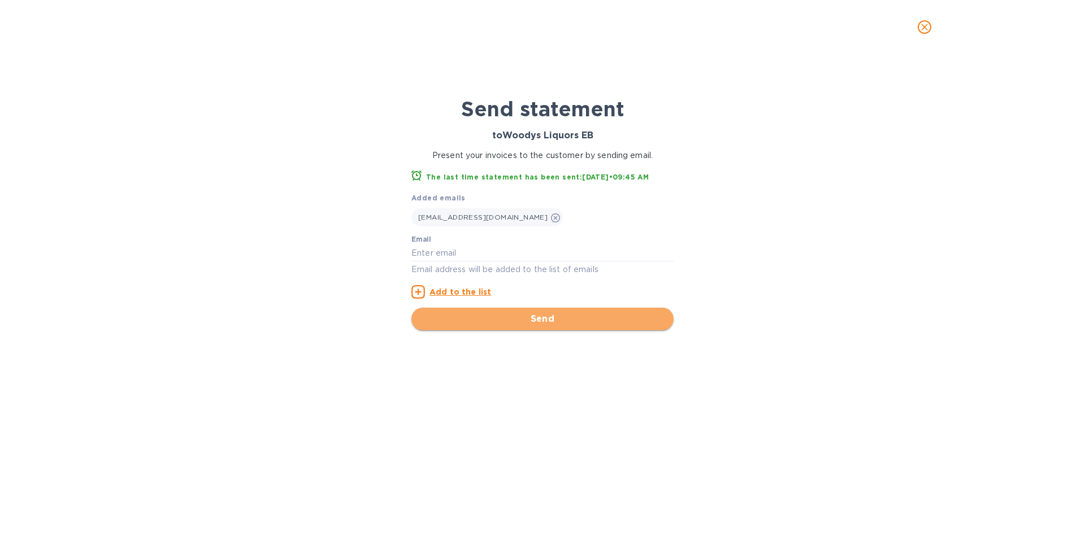
click at [589, 322] on span "Send" at bounding box center [542, 319] width 244 height 14
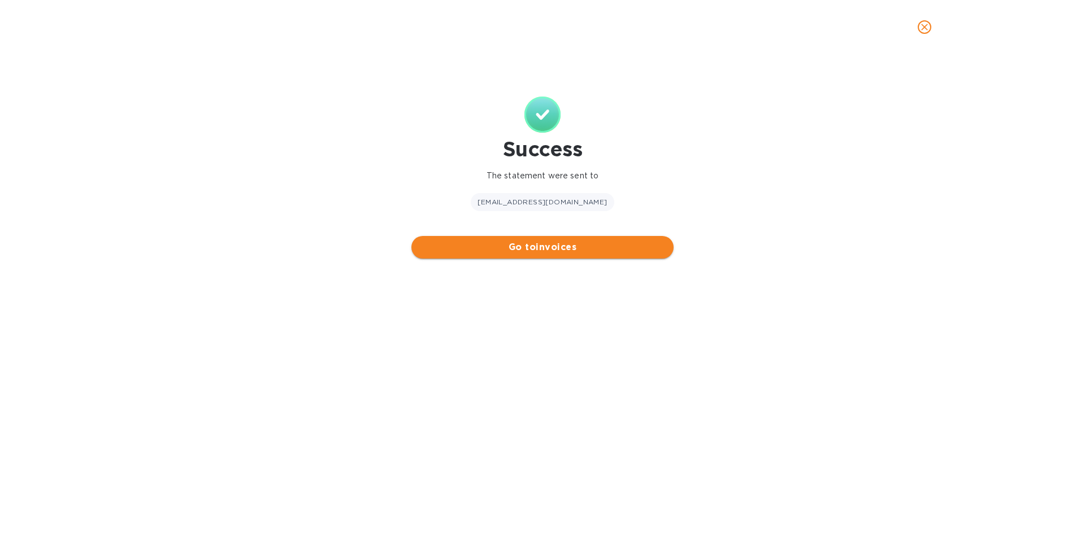
click at [493, 241] on span "Go to invoices" at bounding box center [542, 248] width 244 height 14
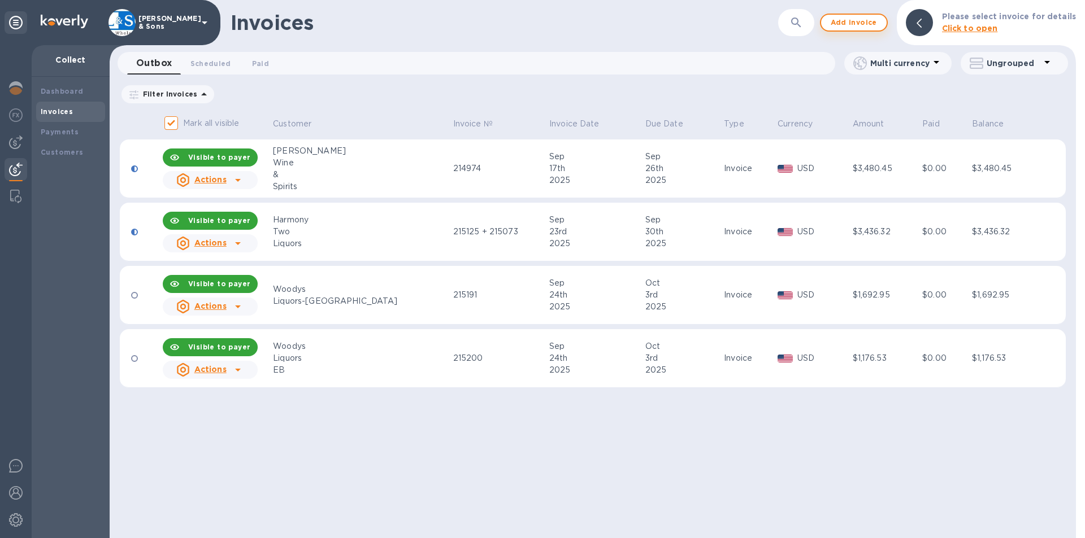
click at [871, 29] on span "Add invoice" at bounding box center [853, 23] width 47 height 14
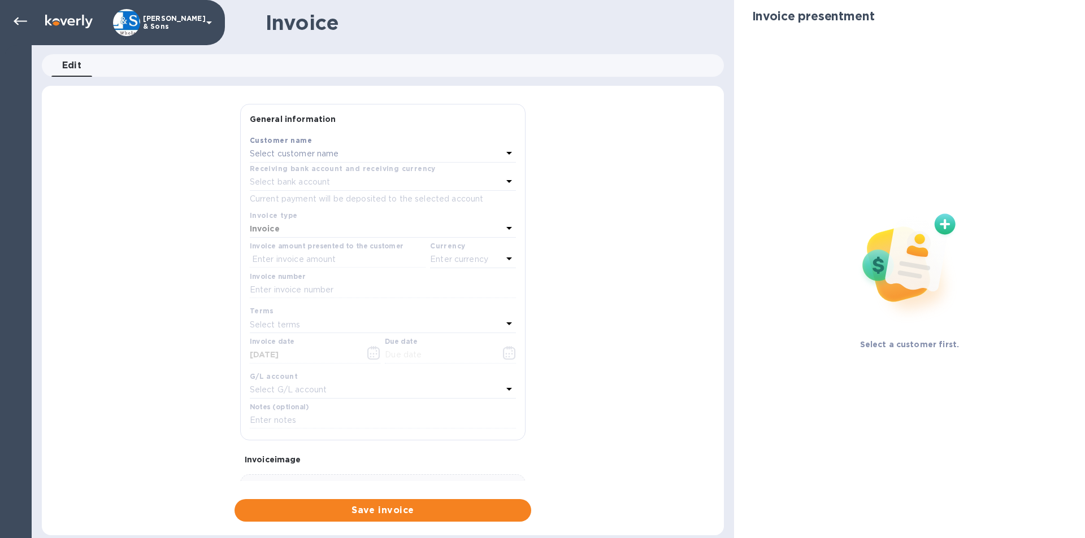
click at [303, 153] on p "Select customer name" at bounding box center [294, 154] width 89 height 12
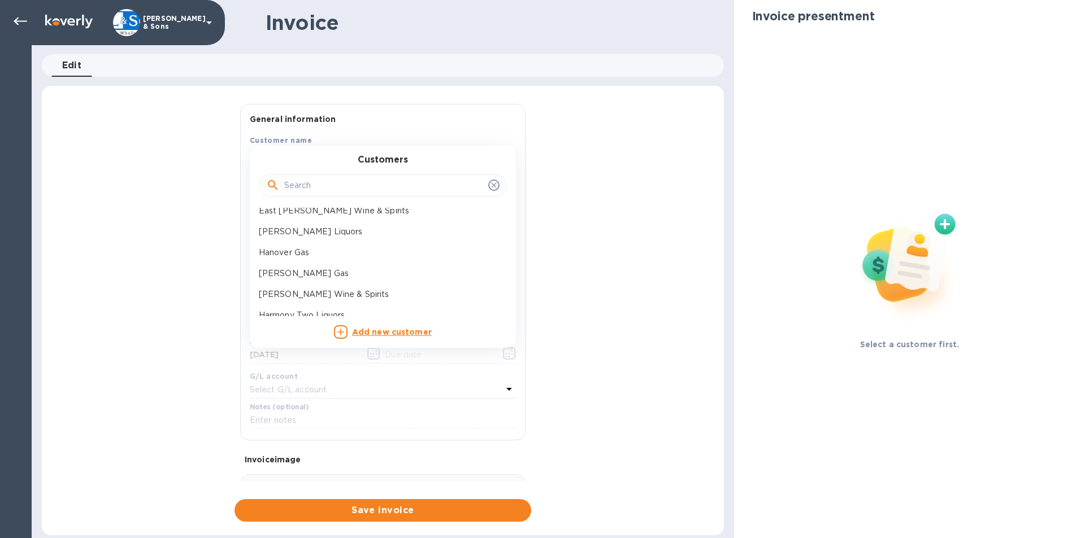
scroll to position [169, 0]
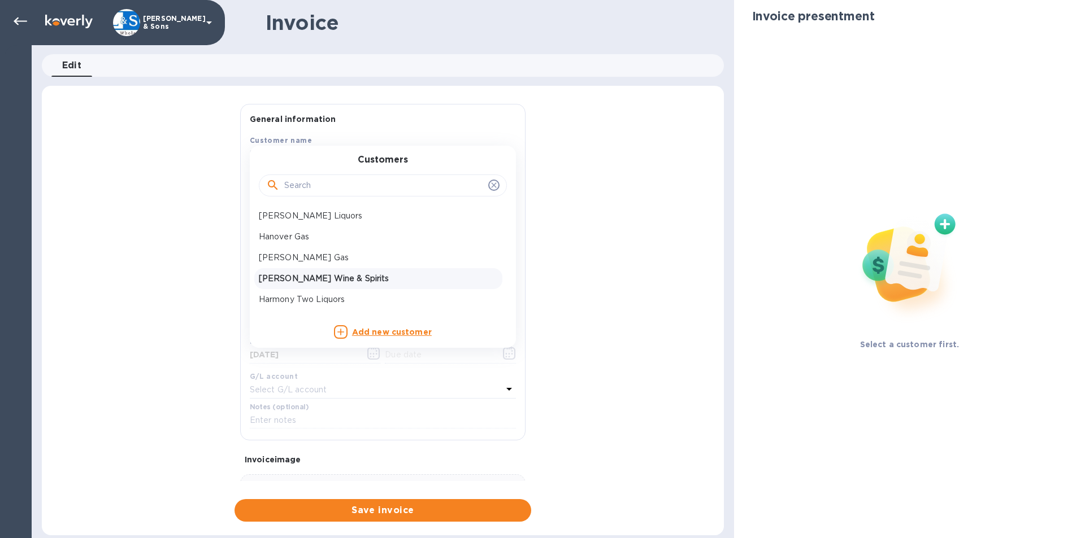
click at [357, 279] on p "[PERSON_NAME] Wine & Spirits" at bounding box center [378, 279] width 239 height 12
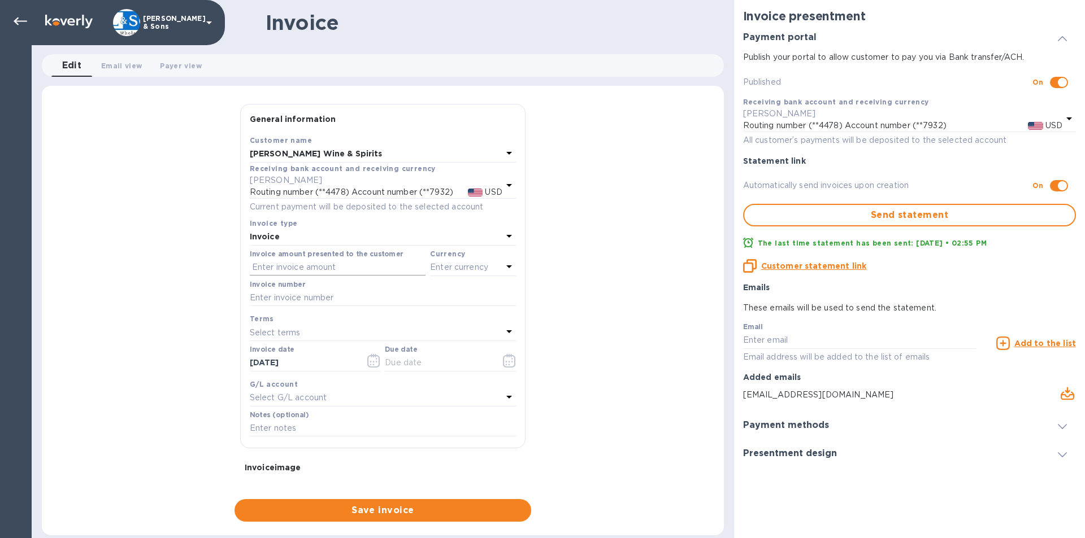
click at [303, 271] on input "text" at bounding box center [338, 267] width 176 height 17
type input "1,189.06"
click at [332, 296] on input "text" at bounding box center [383, 298] width 266 height 17
type input "215265"
click at [484, 269] on p "Enter currency" at bounding box center [459, 268] width 58 height 12
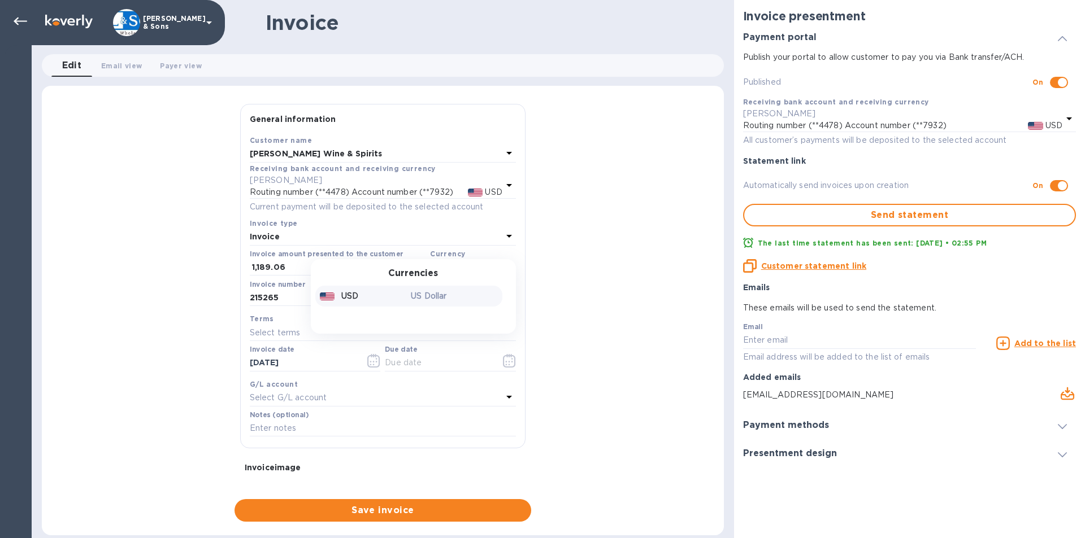
click at [372, 290] on div "USD" at bounding box center [364, 296] width 92 height 16
click at [374, 360] on icon "button" at bounding box center [373, 361] width 13 height 14
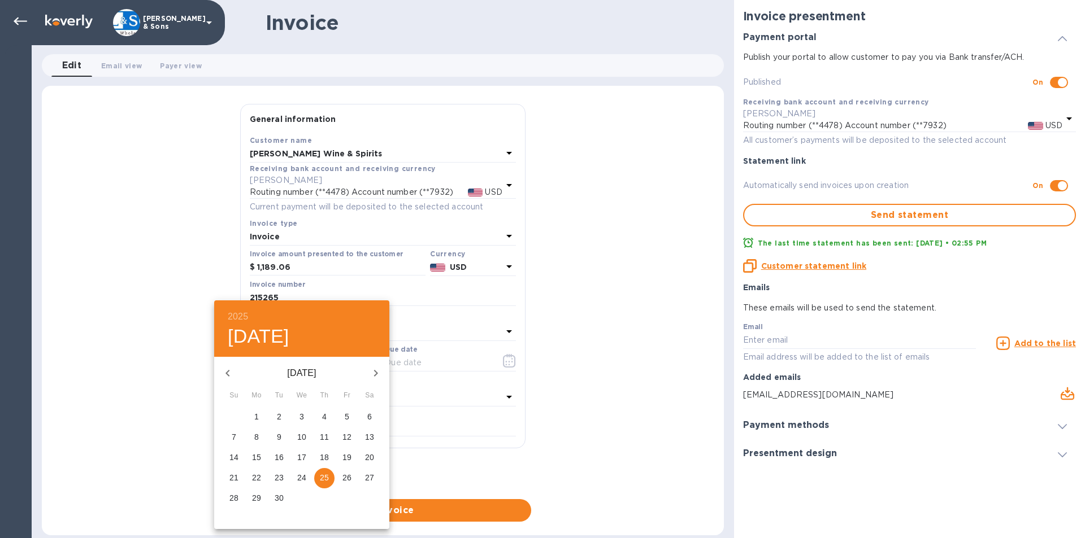
click at [303, 474] on p "24" at bounding box center [301, 477] width 9 height 11
type input "[DATE]"
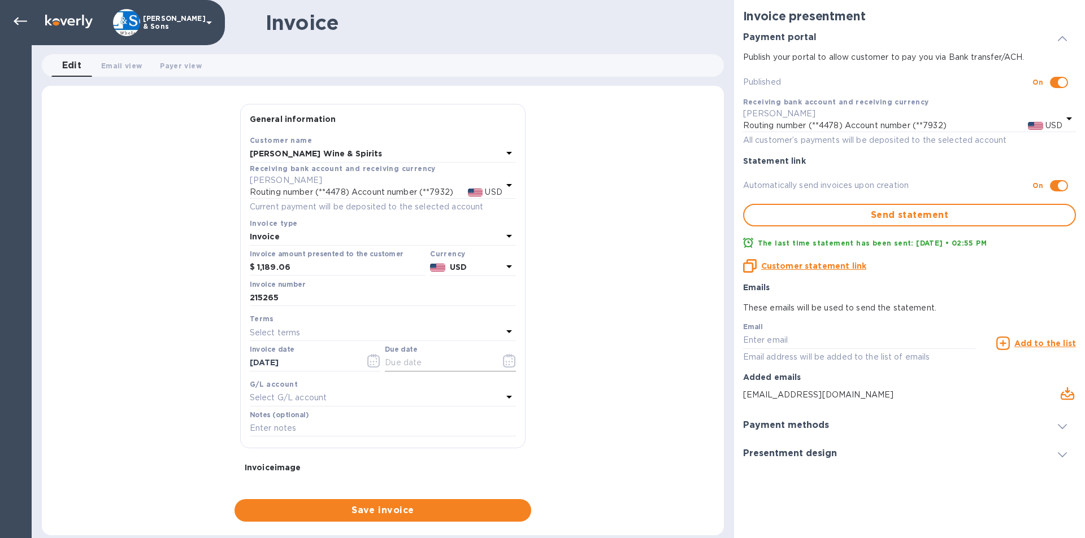
click at [504, 358] on icon "button" at bounding box center [509, 361] width 13 height 14
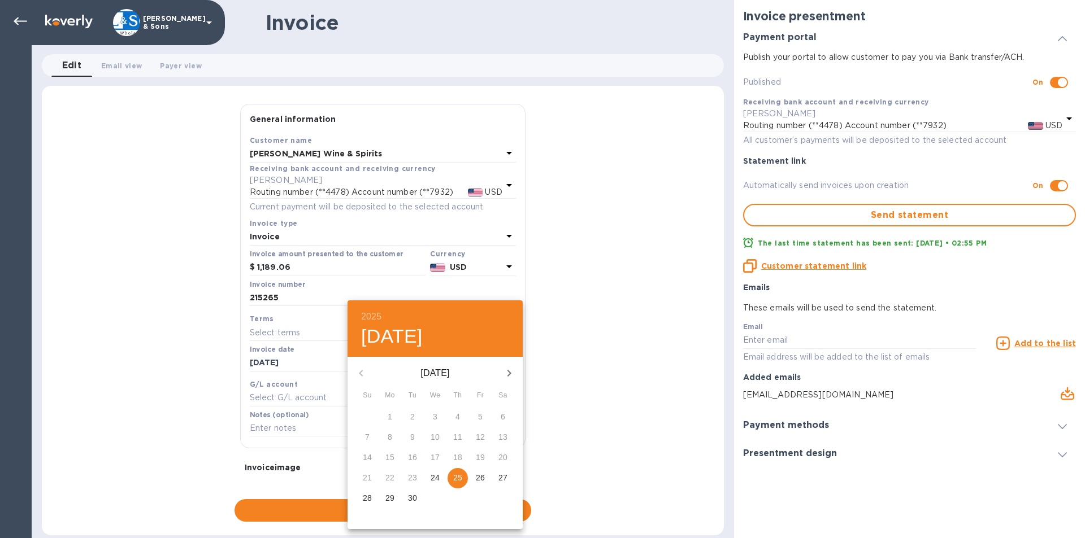
click at [504, 372] on icon "button" at bounding box center [509, 374] width 14 height 14
click at [485, 418] on span "3" at bounding box center [480, 416] width 20 height 11
type input "[DATE]"
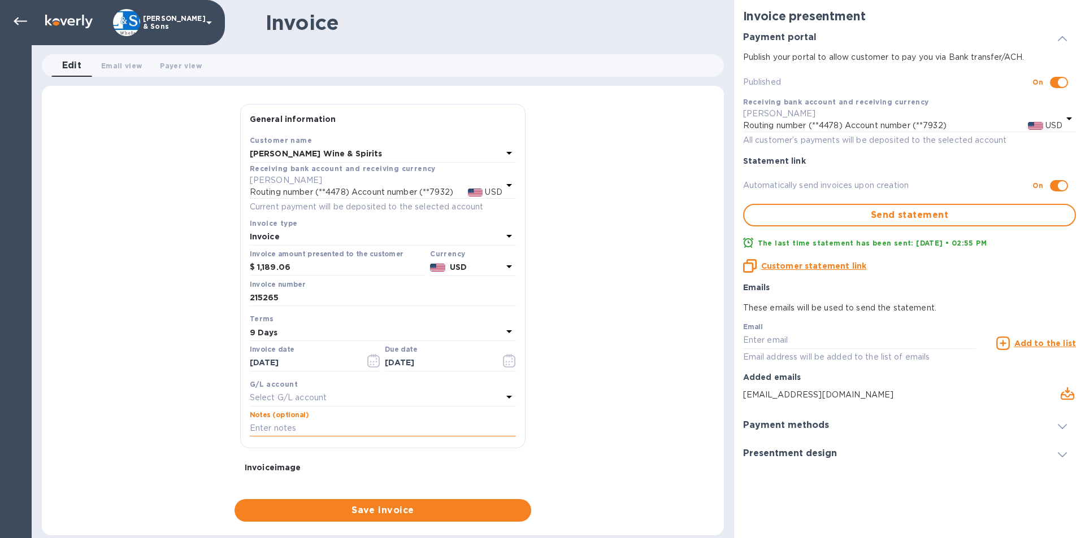
click at [319, 427] on input "text" at bounding box center [383, 428] width 266 height 17
type input "Thank You"
click at [168, 331] on div "General information Save Customer name [PERSON_NAME] Wine & Spirits Receiving b…" at bounding box center [383, 313] width 682 height 418
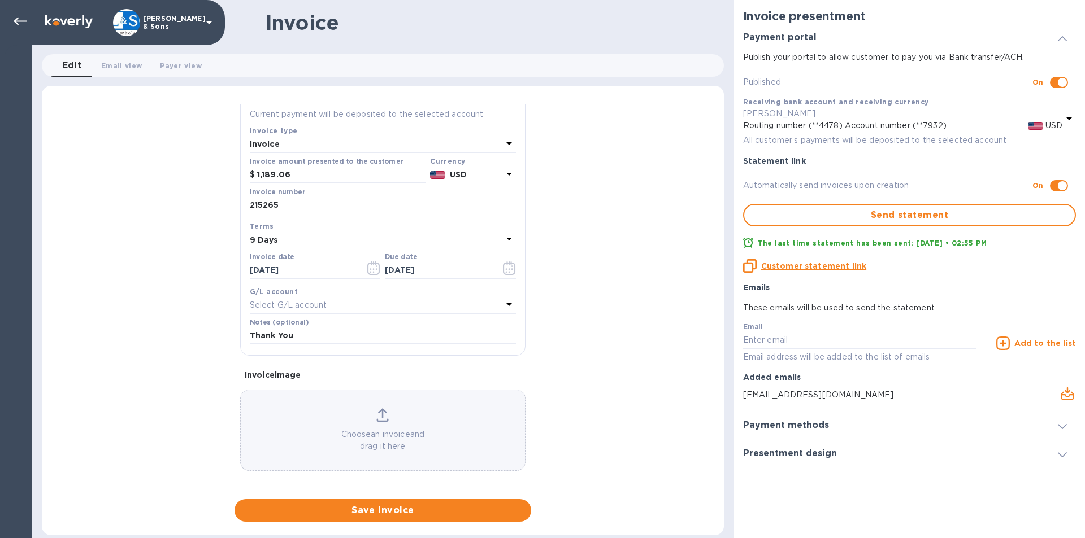
scroll to position [96, 0]
click at [412, 511] on span "Save invoice" at bounding box center [383, 511] width 279 height 14
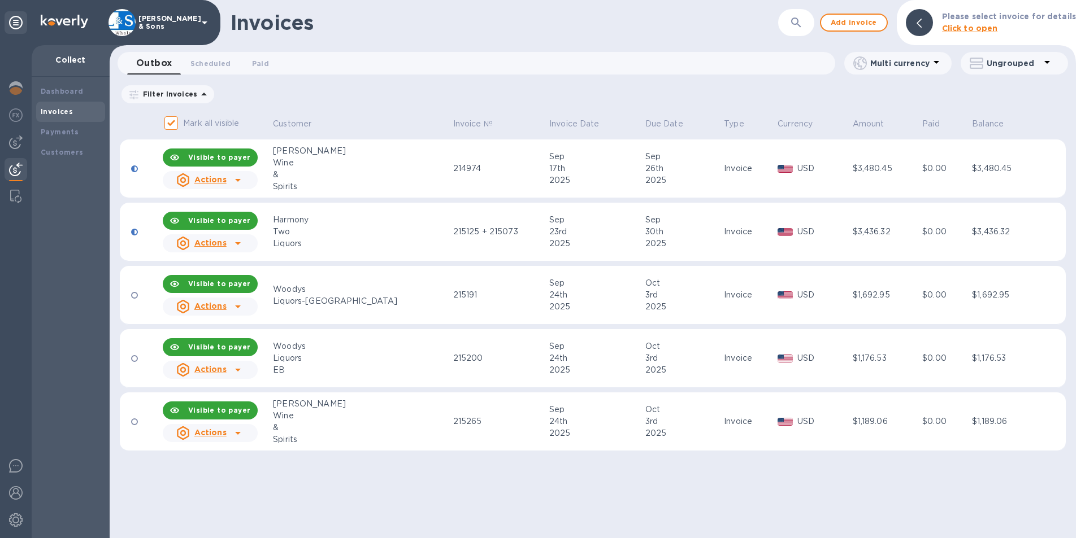
click at [241, 180] on icon at bounding box center [238, 180] width 6 height 3
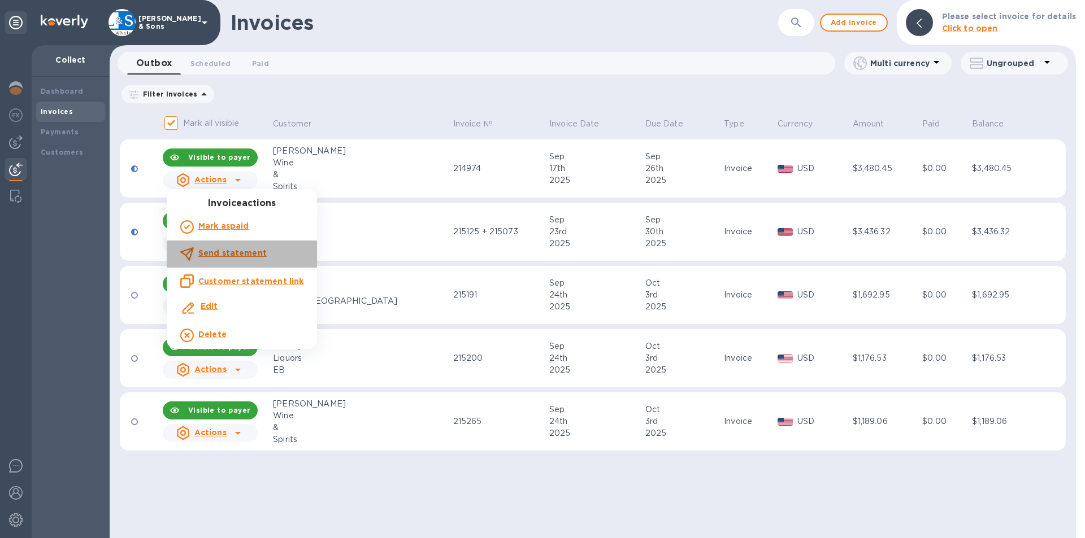
click at [245, 252] on b "Send statement" at bounding box center [232, 253] width 68 height 9
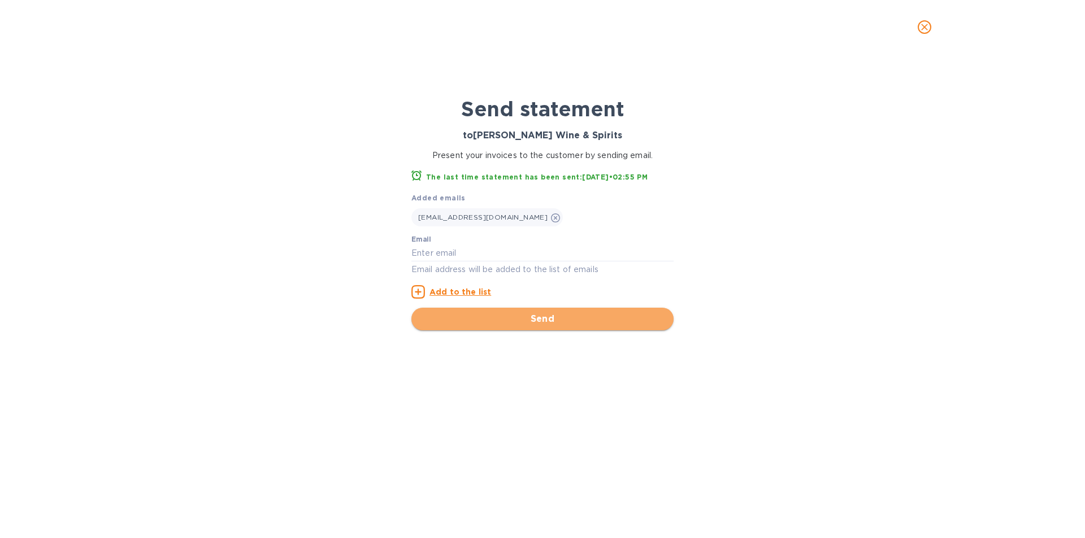
click at [523, 326] on span "Send" at bounding box center [542, 319] width 244 height 14
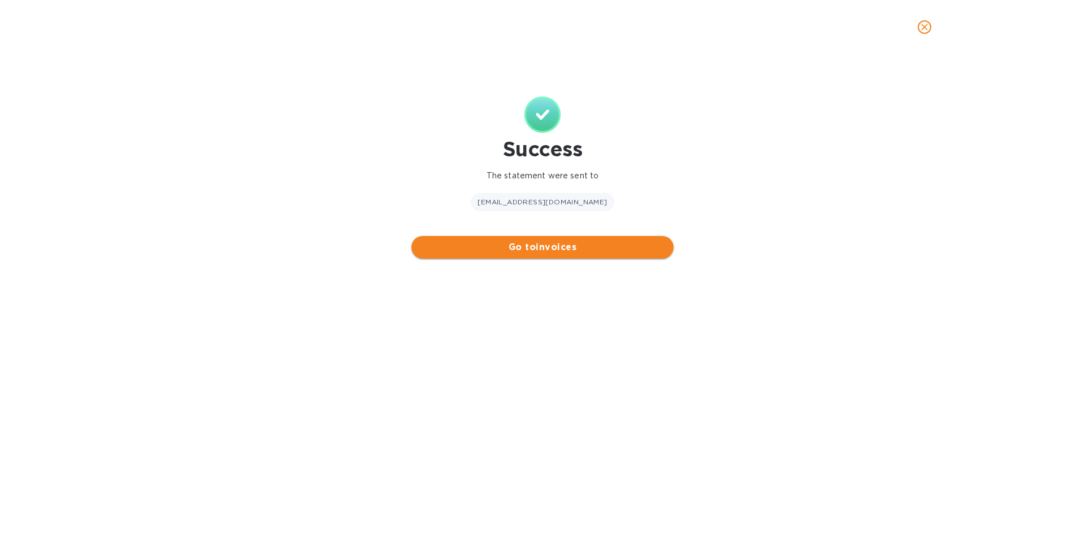
click at [518, 247] on span "Go to invoices" at bounding box center [542, 248] width 244 height 14
